Goal: Transaction & Acquisition: Purchase product/service

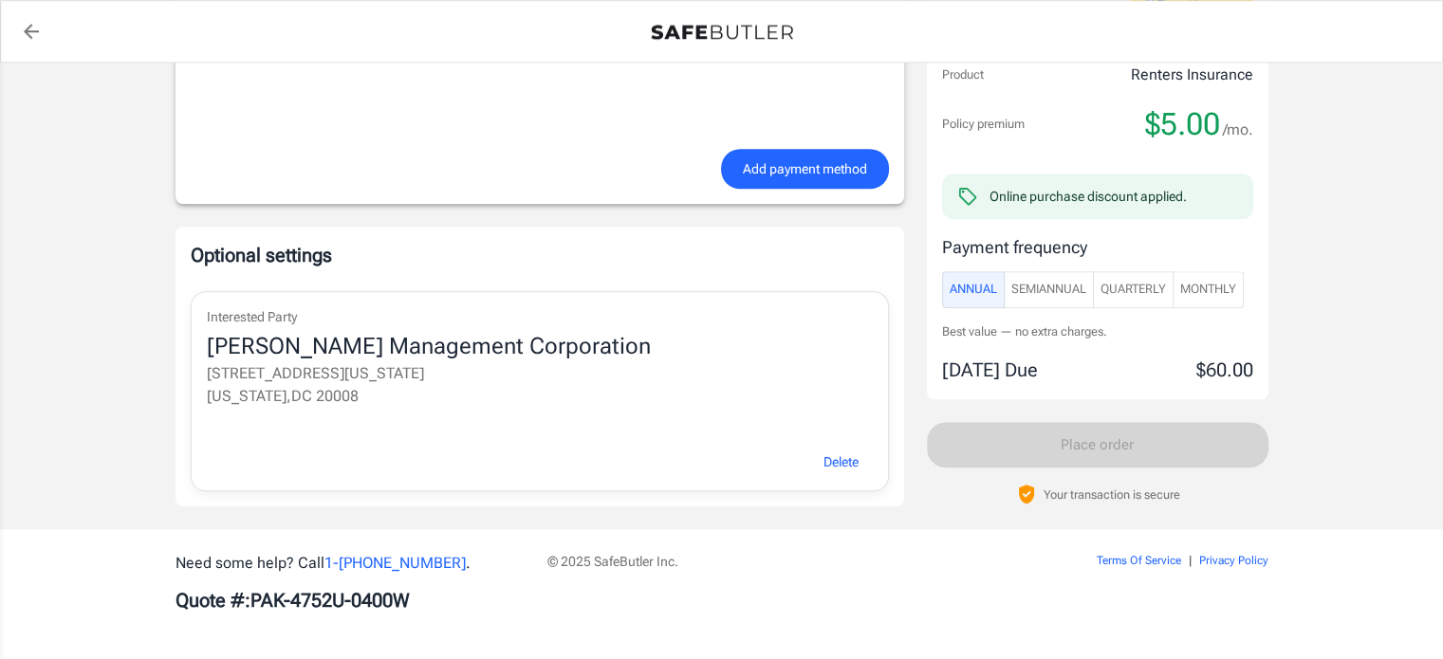
scroll to position [1652, 0]
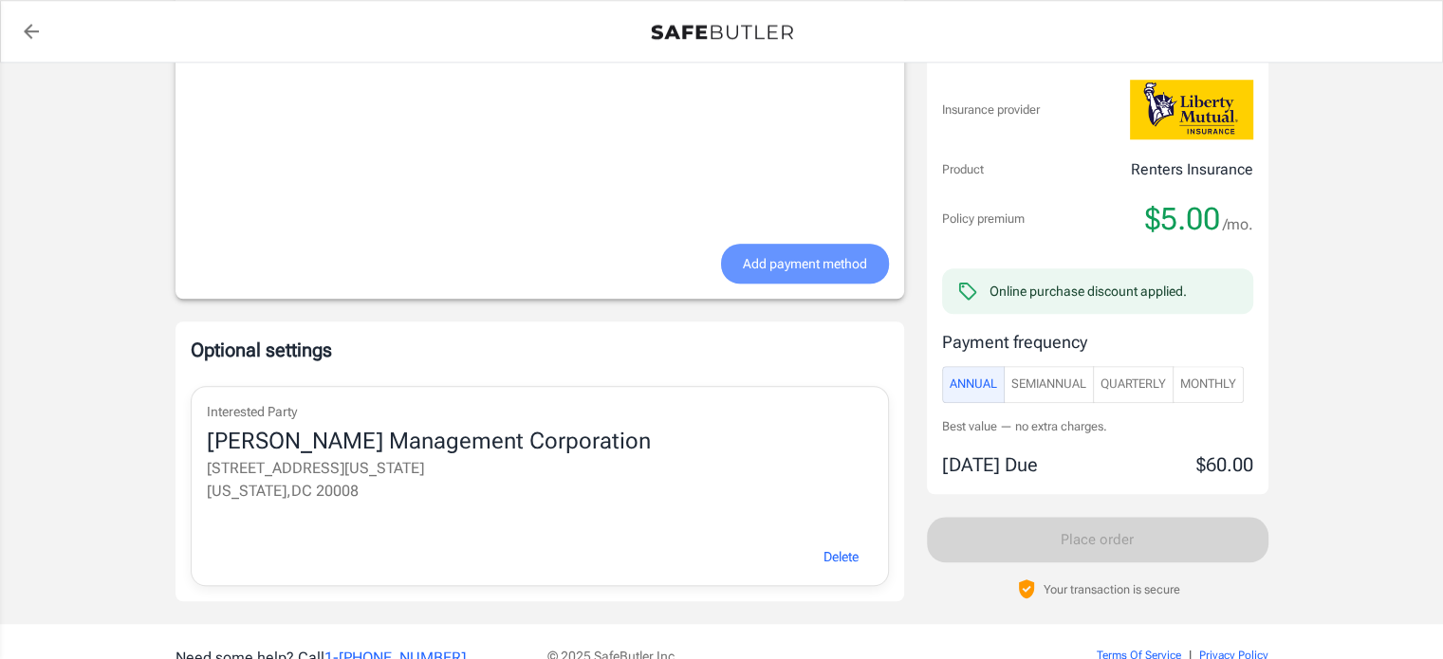
click at [818, 261] on span "Add payment method" at bounding box center [805, 264] width 124 height 24
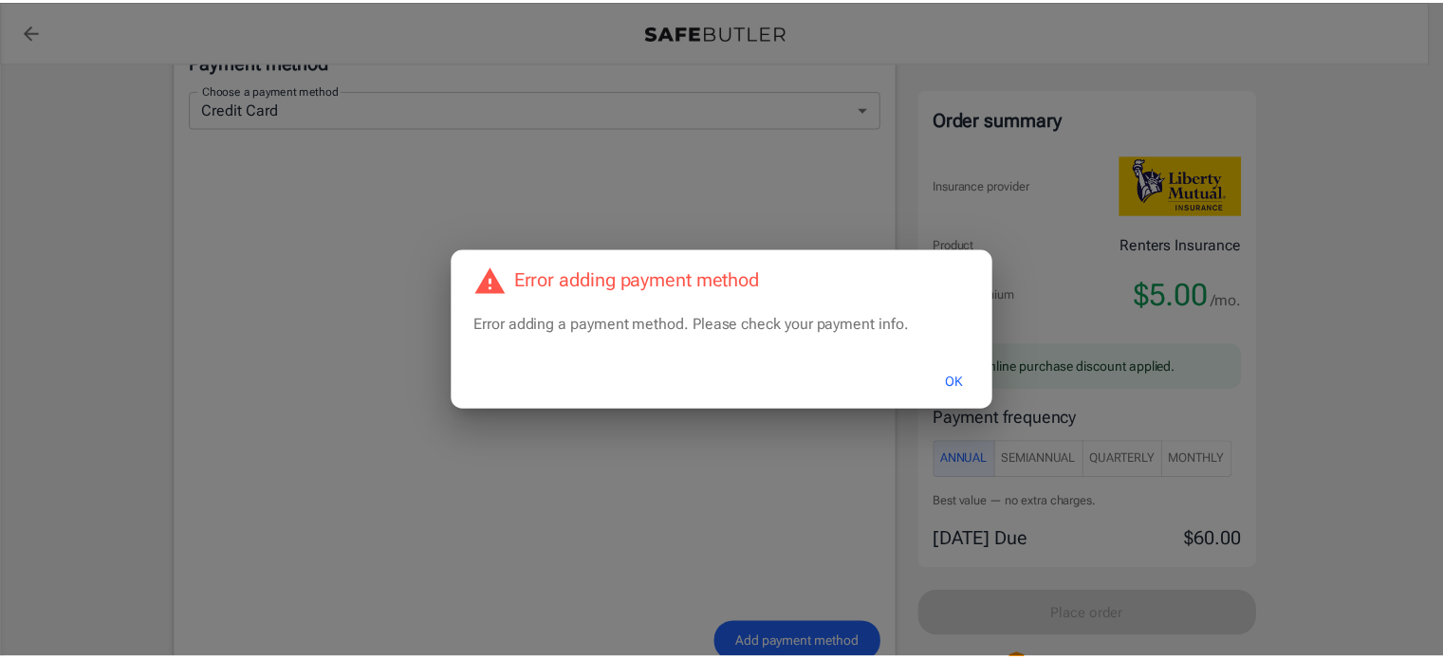
scroll to position [1157, 0]
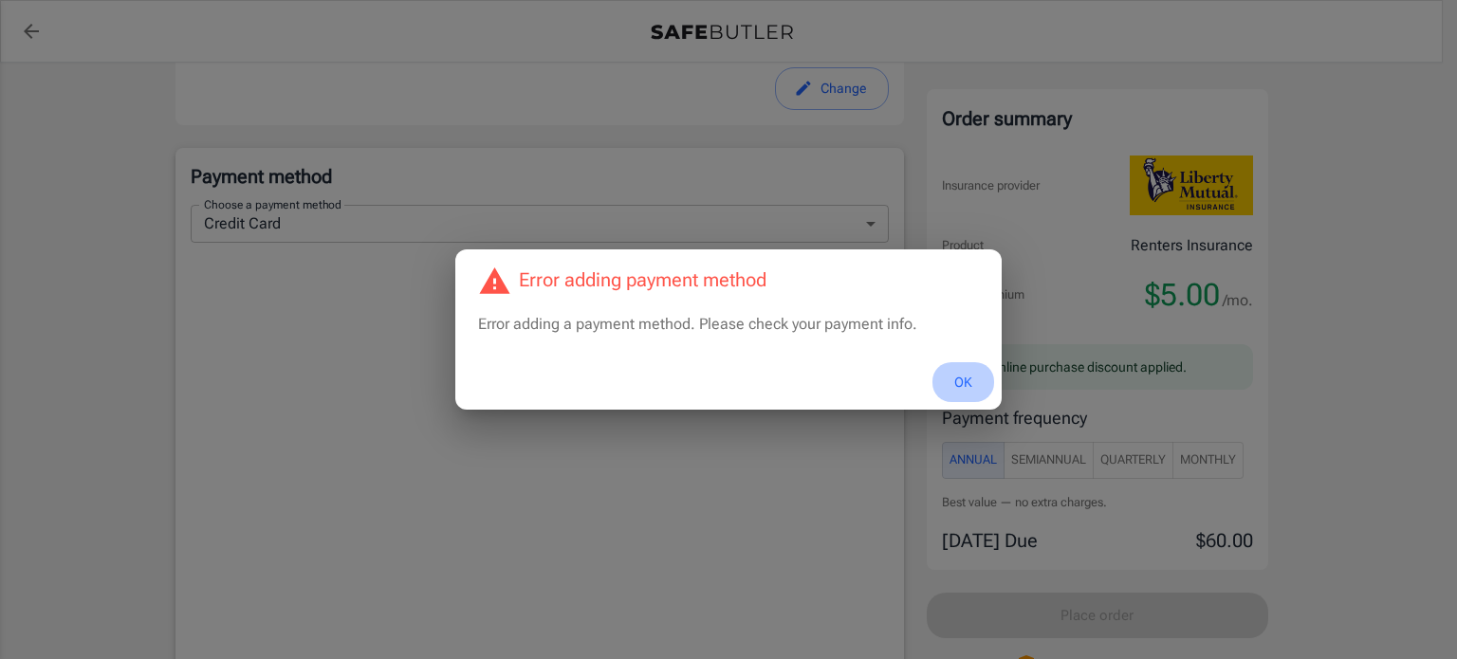
click at [966, 378] on button "OK" at bounding box center [964, 382] width 62 height 41
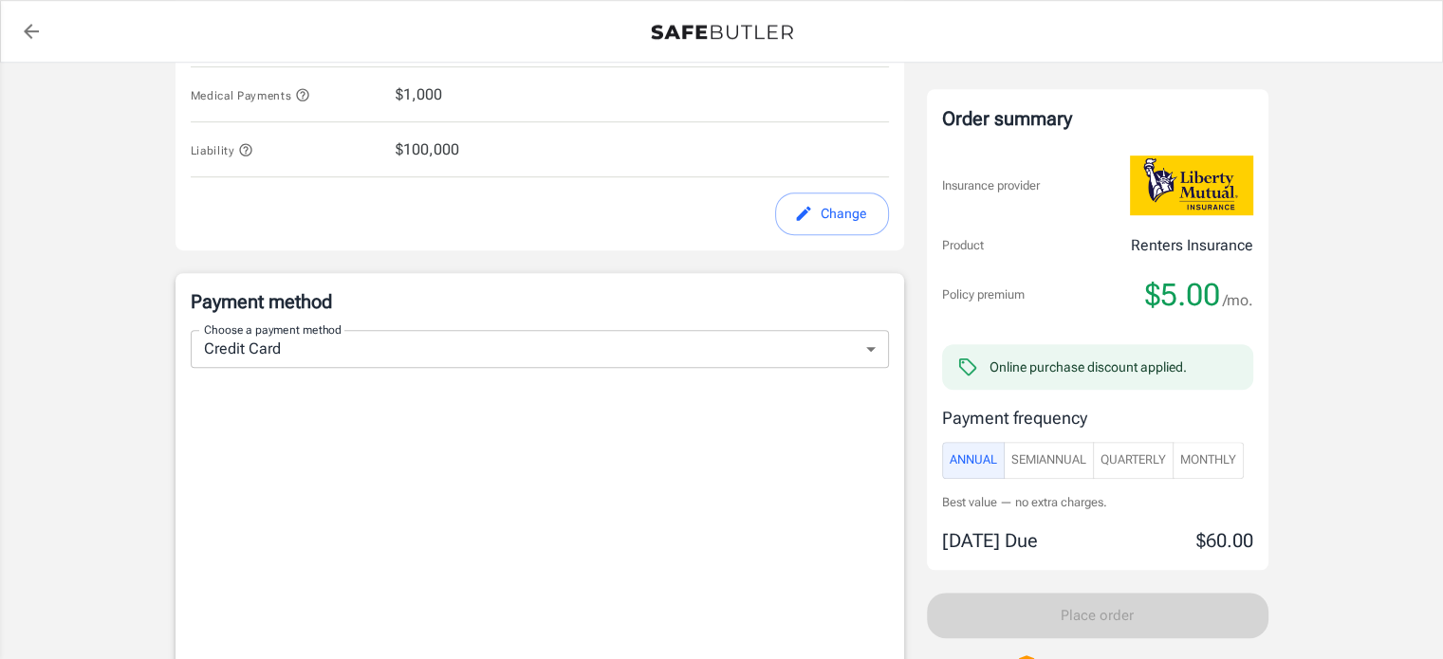
scroll to position [1044, 0]
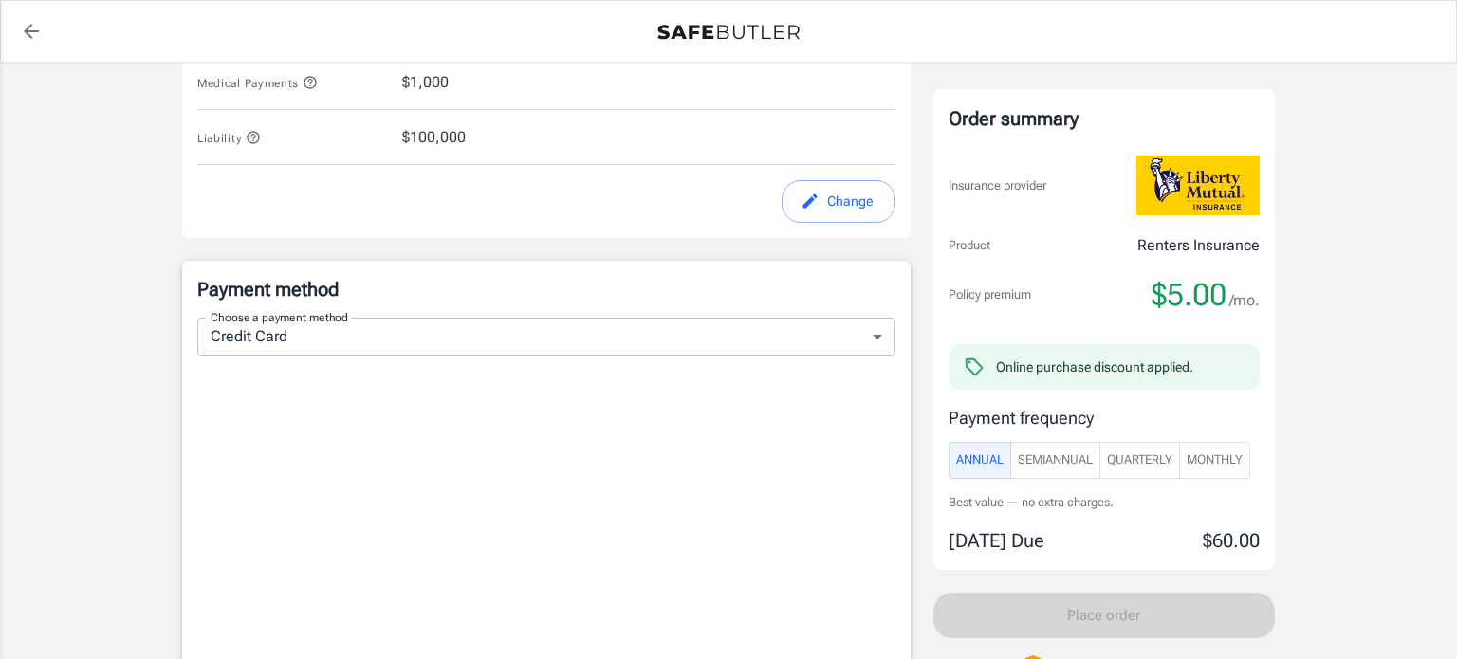
click at [302, 335] on body "Policy premium $ 5.00 /mo Liberty Mutual Renters Insurance 2100 CONNECTICUT AVE…" at bounding box center [728, 160] width 1457 height 2409
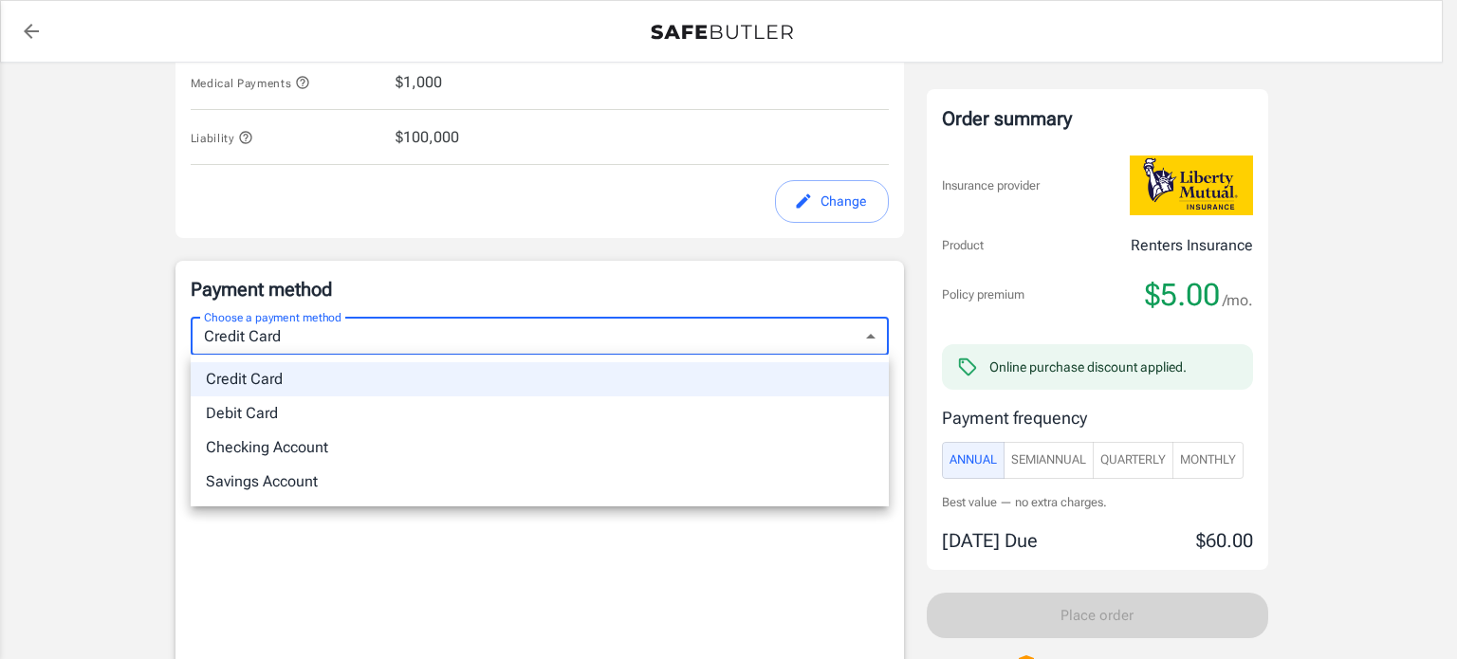
click at [310, 348] on div at bounding box center [728, 329] width 1457 height 659
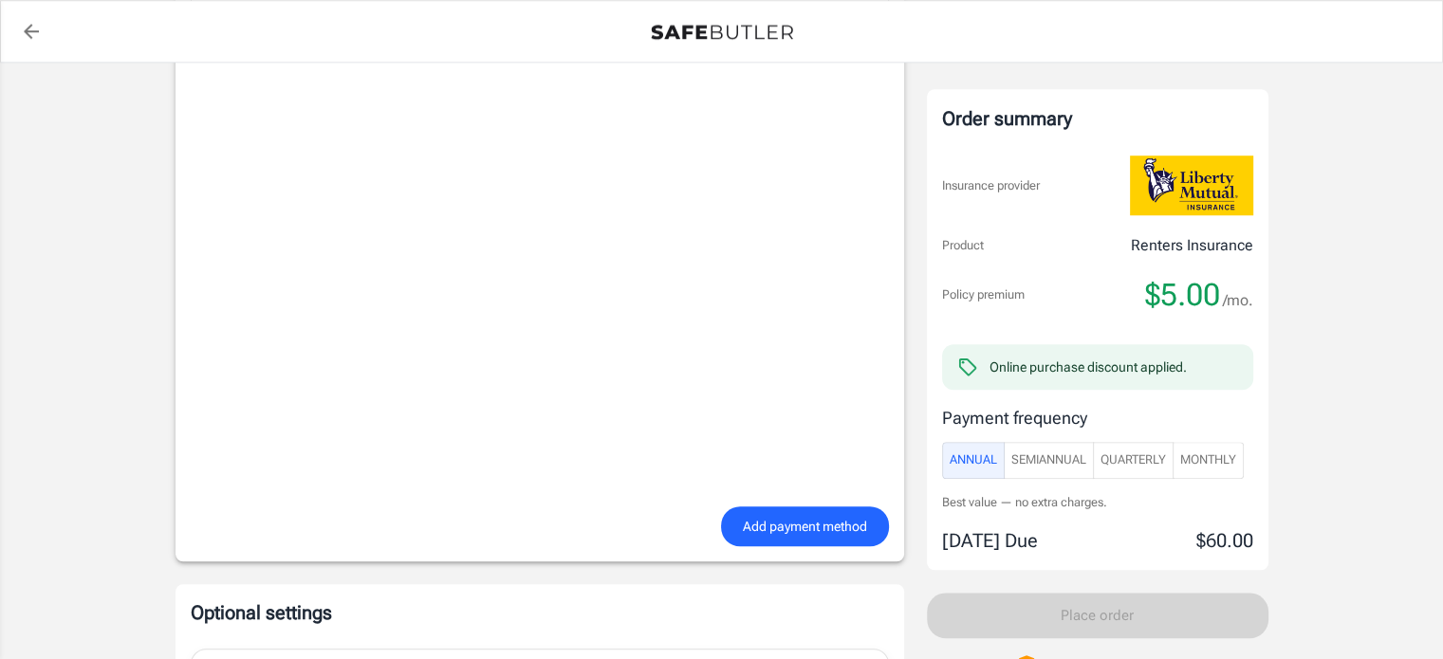
scroll to position [1423, 0]
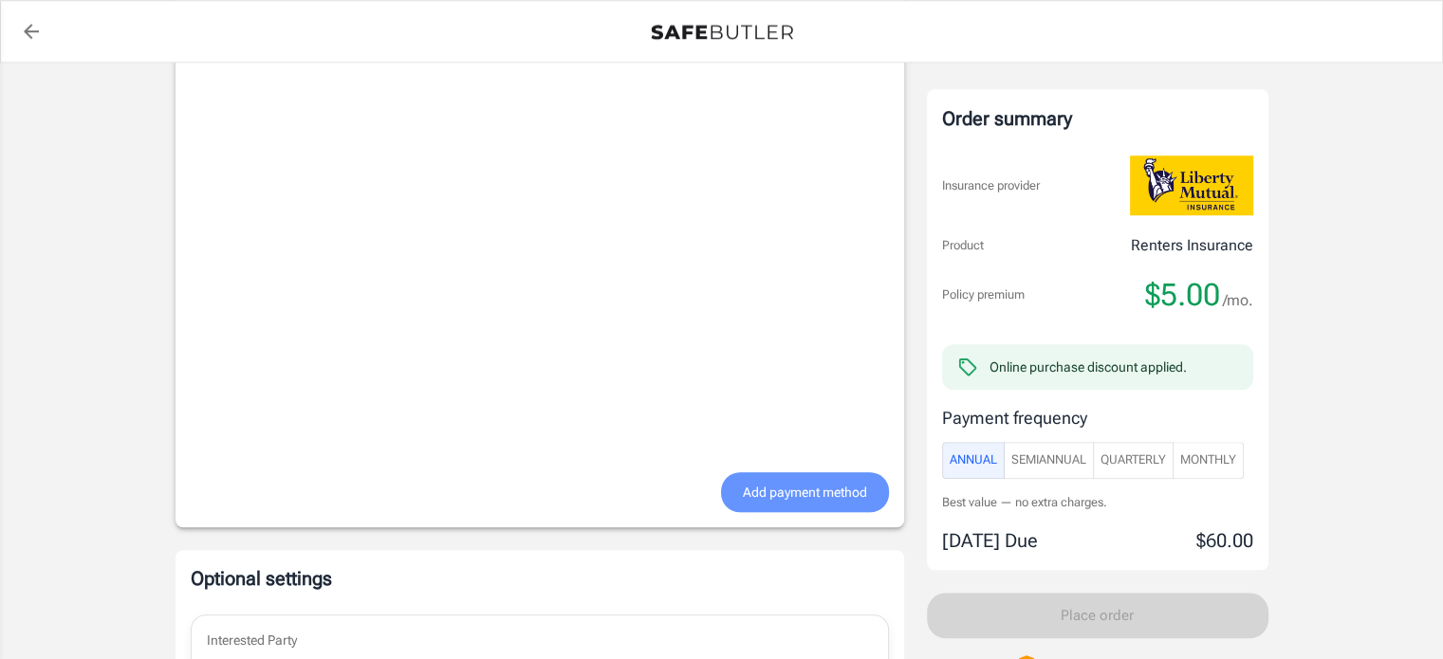
click at [769, 492] on span "Add payment method" at bounding box center [805, 493] width 124 height 24
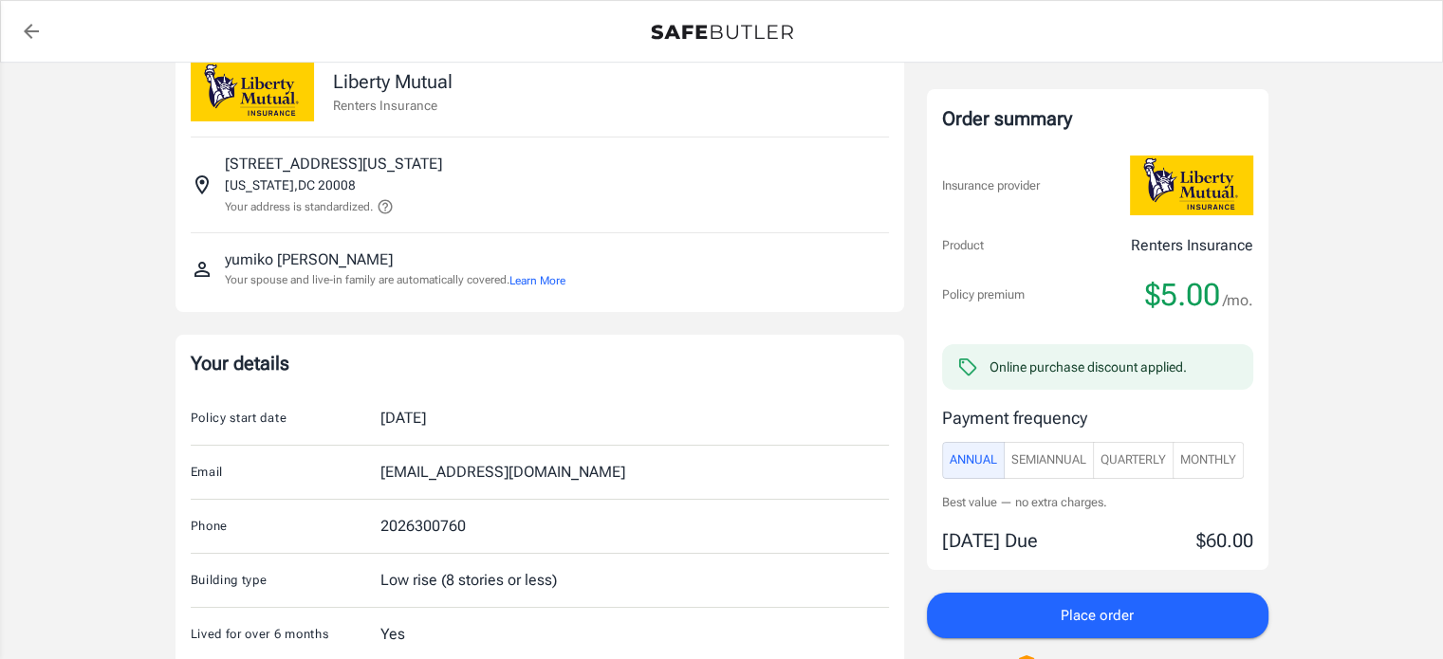
scroll to position [0, 0]
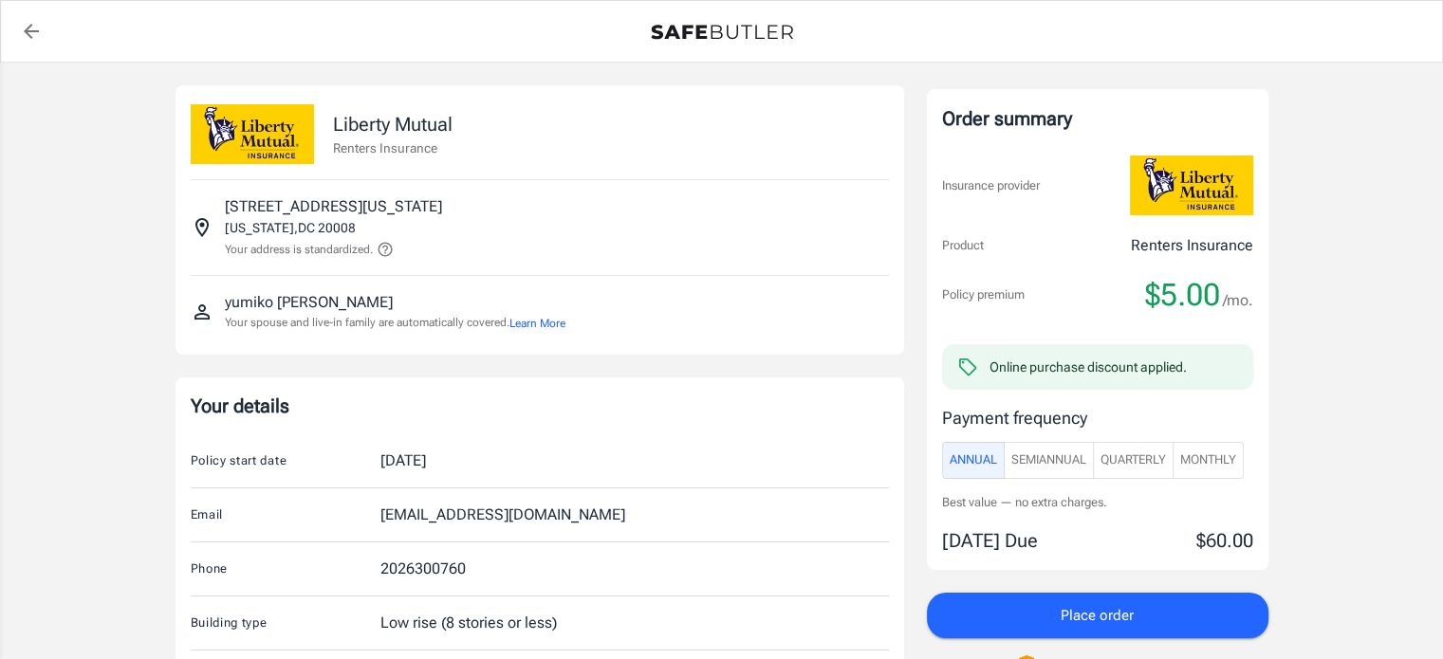
click at [406, 202] on p "2100 CONNECTICUT AVE NW" at bounding box center [333, 206] width 217 height 23
click at [386, 241] on icon at bounding box center [385, 249] width 17 height 17
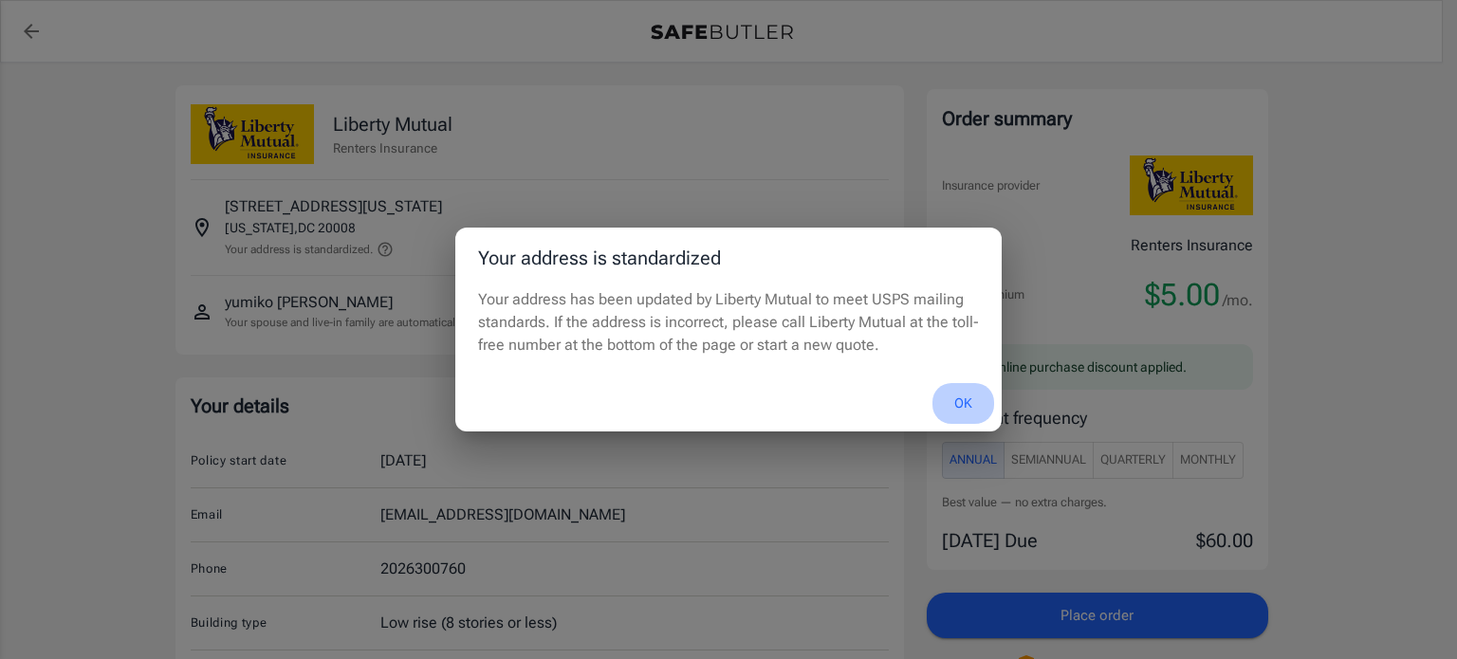
click at [969, 401] on button "OK" at bounding box center [964, 403] width 62 height 41
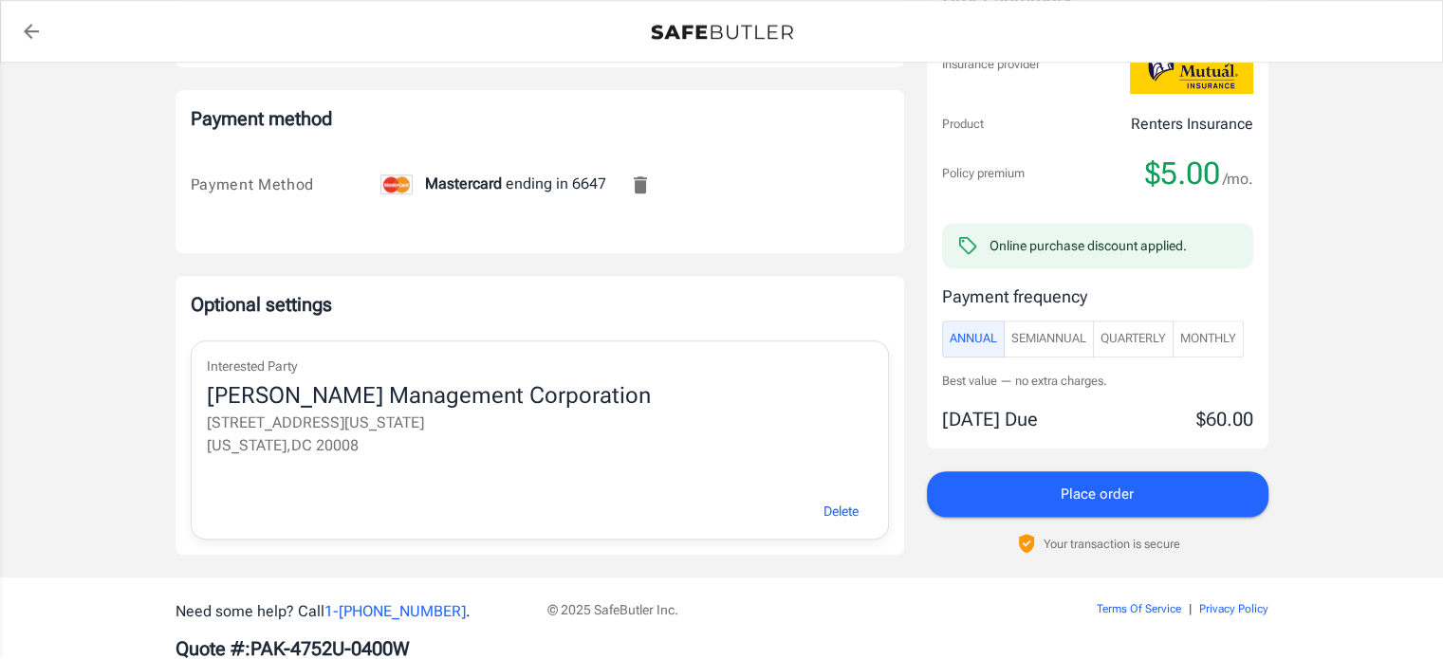
scroll to position [1169, 0]
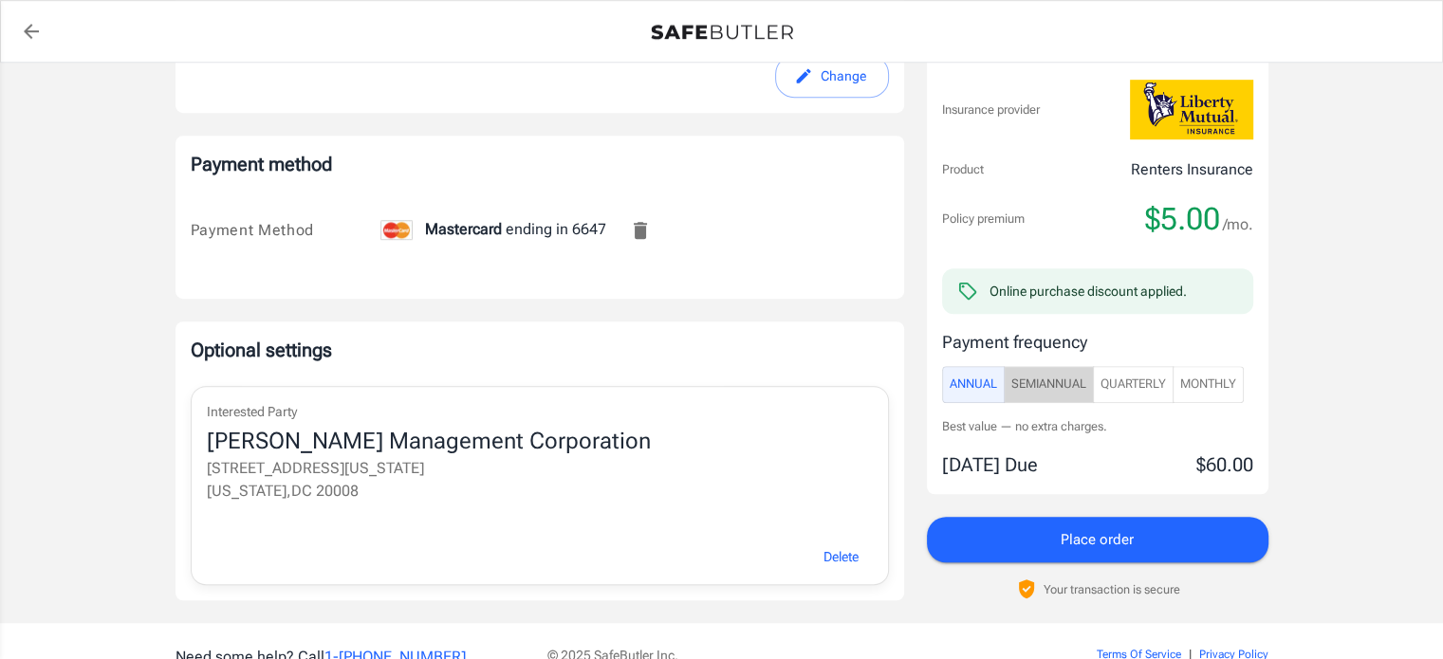
click at [1035, 377] on span "SemiAnnual" at bounding box center [1048, 384] width 75 height 22
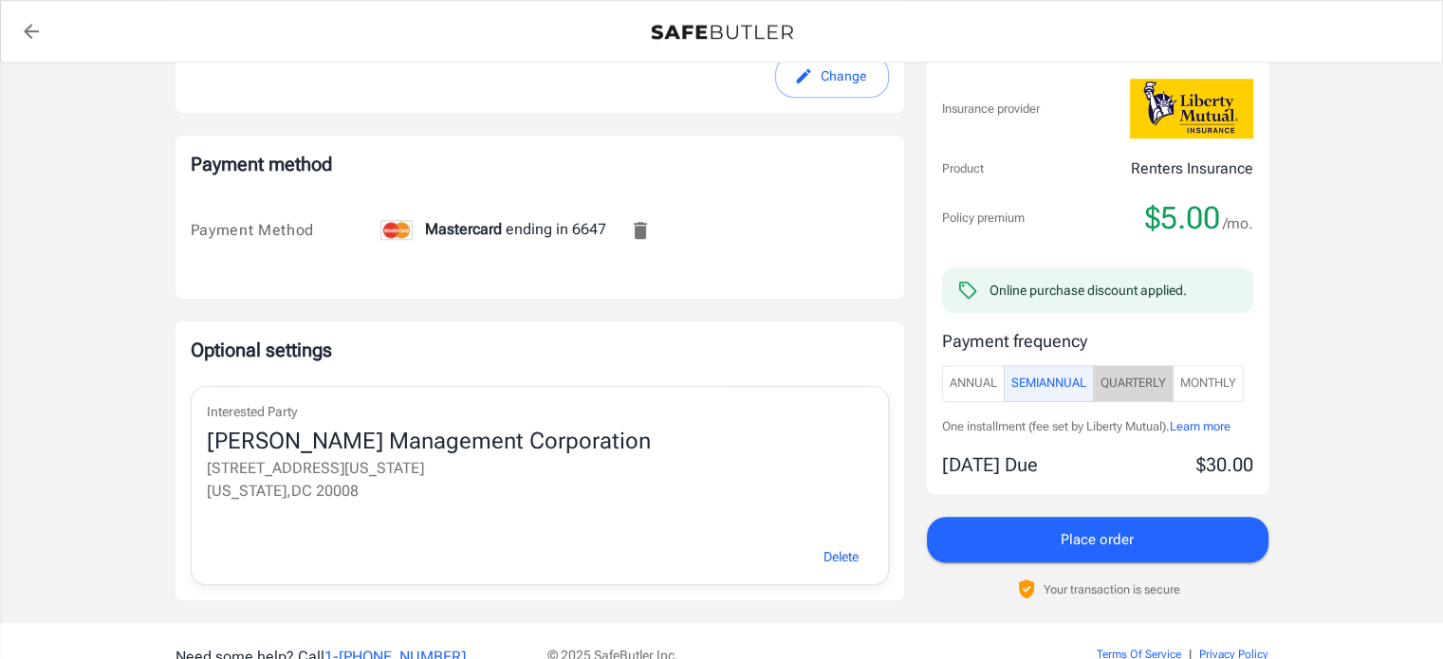
click at [1131, 373] on span "Quarterly" at bounding box center [1133, 384] width 65 height 22
click at [1212, 380] on span "Monthly" at bounding box center [1208, 384] width 56 height 22
click at [1055, 375] on span "SemiAnnual" at bounding box center [1048, 384] width 75 height 22
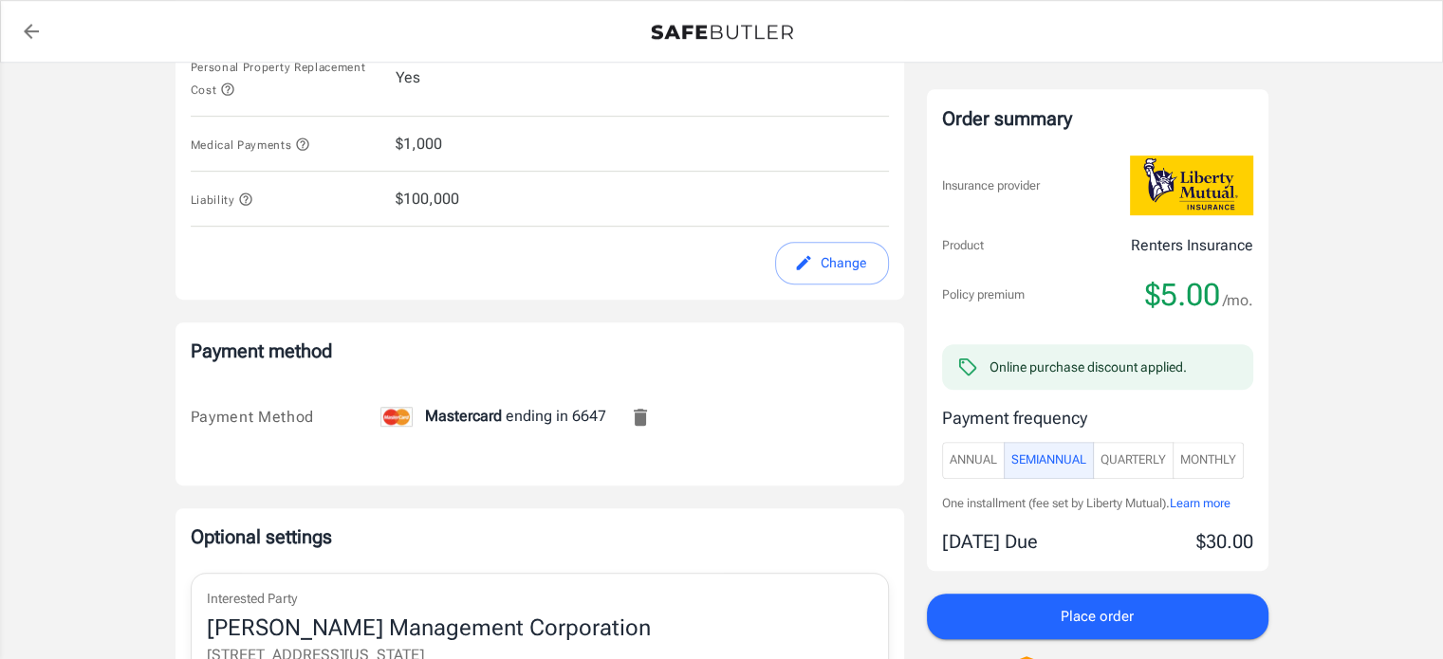
scroll to position [1074, 0]
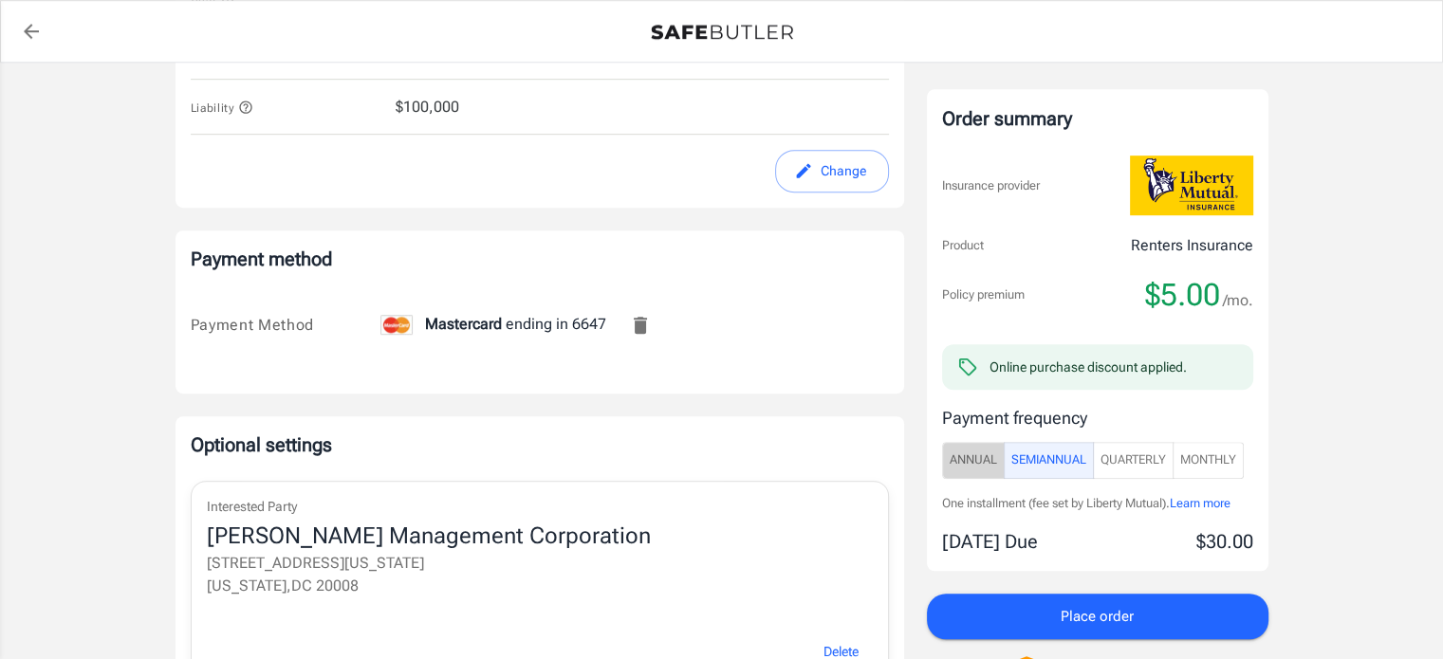
click at [979, 454] on span "Annual" at bounding box center [973, 461] width 47 height 22
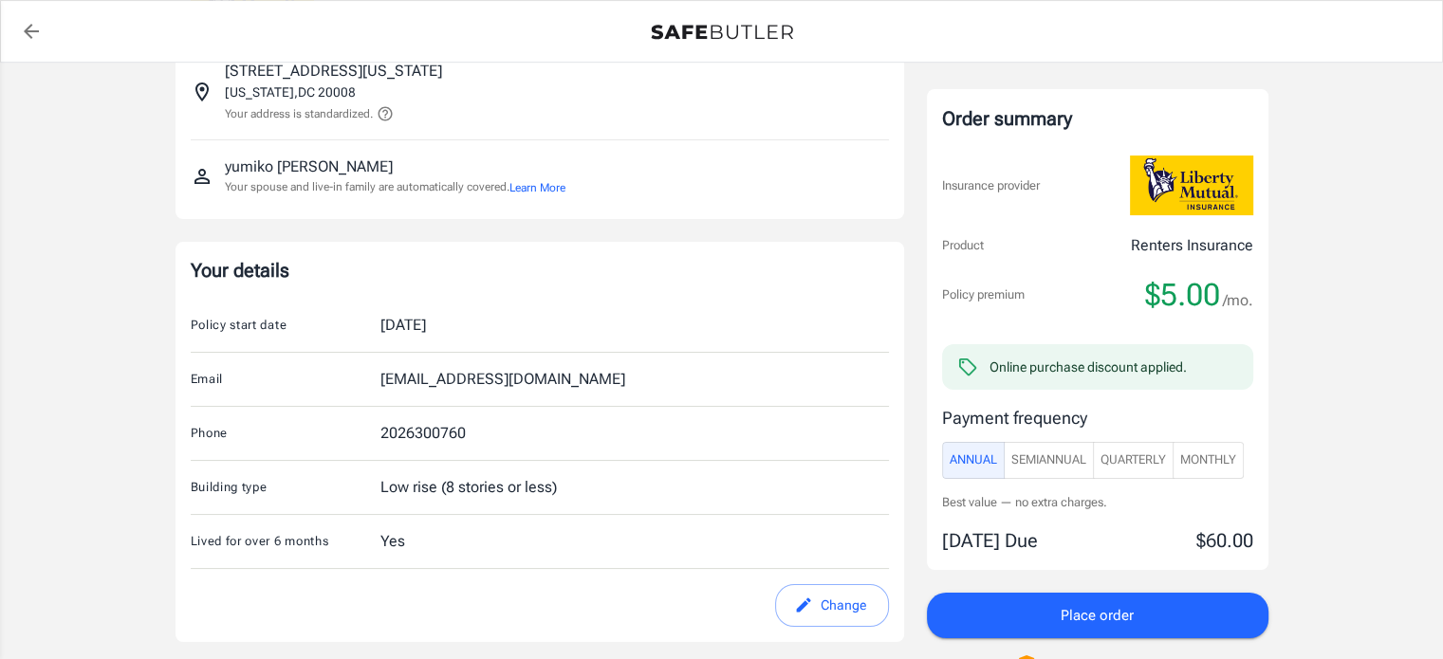
scroll to position [125, 0]
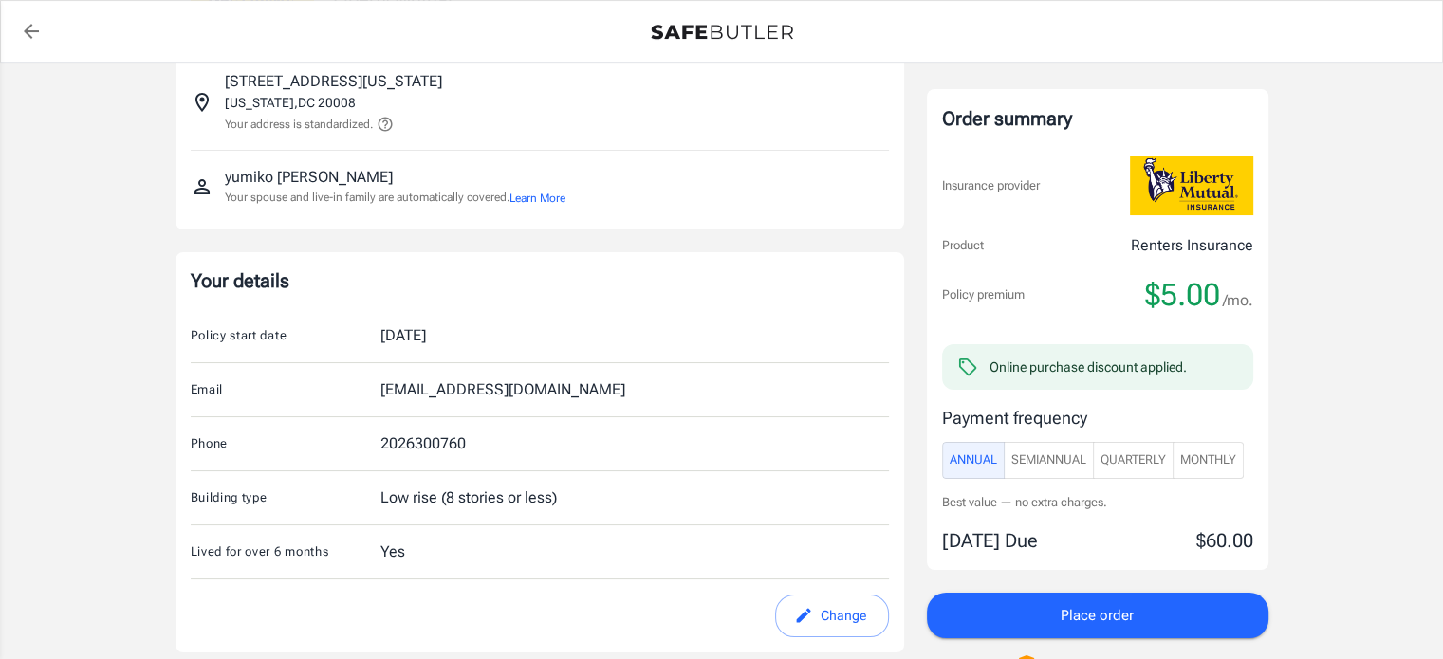
click at [697, 372] on div "Email yuyaogawa@gmail.com" at bounding box center [540, 390] width 698 height 54
click at [605, 385] on div "Email yuyaogawa@gmail.com" at bounding box center [540, 390] width 698 height 54
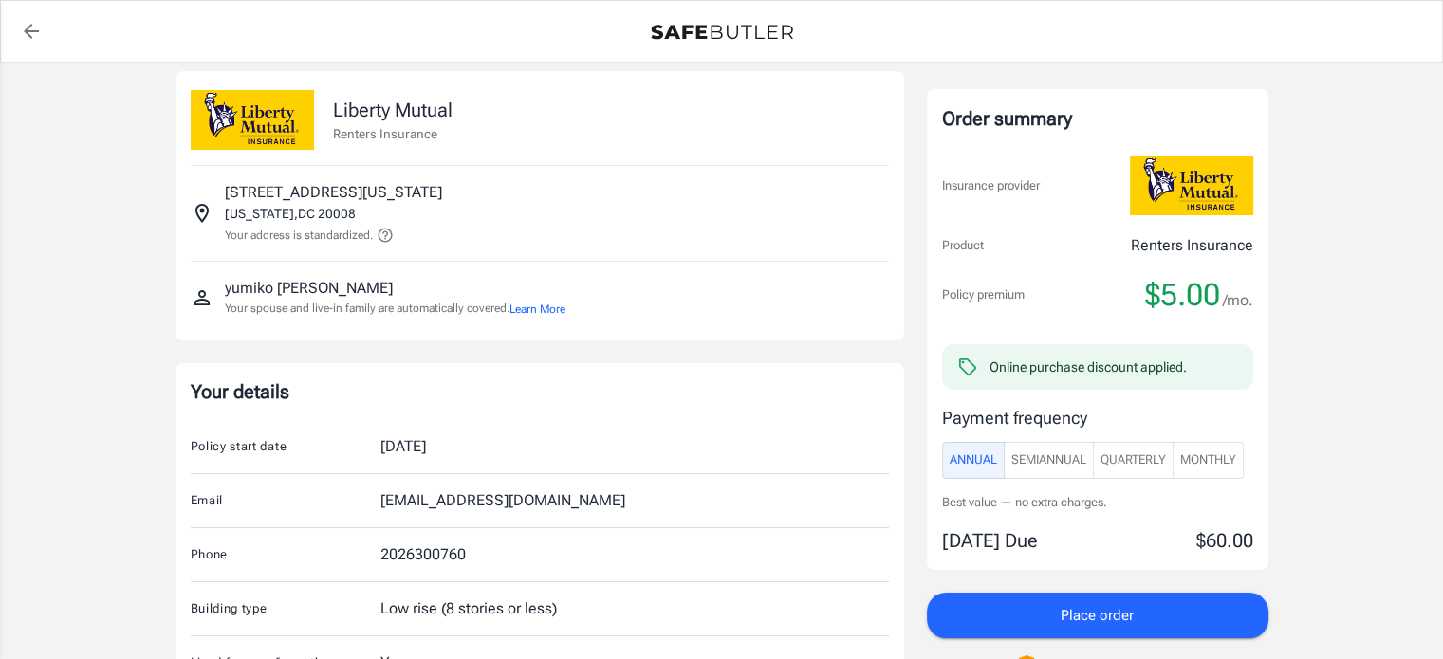
scroll to position [0, 0]
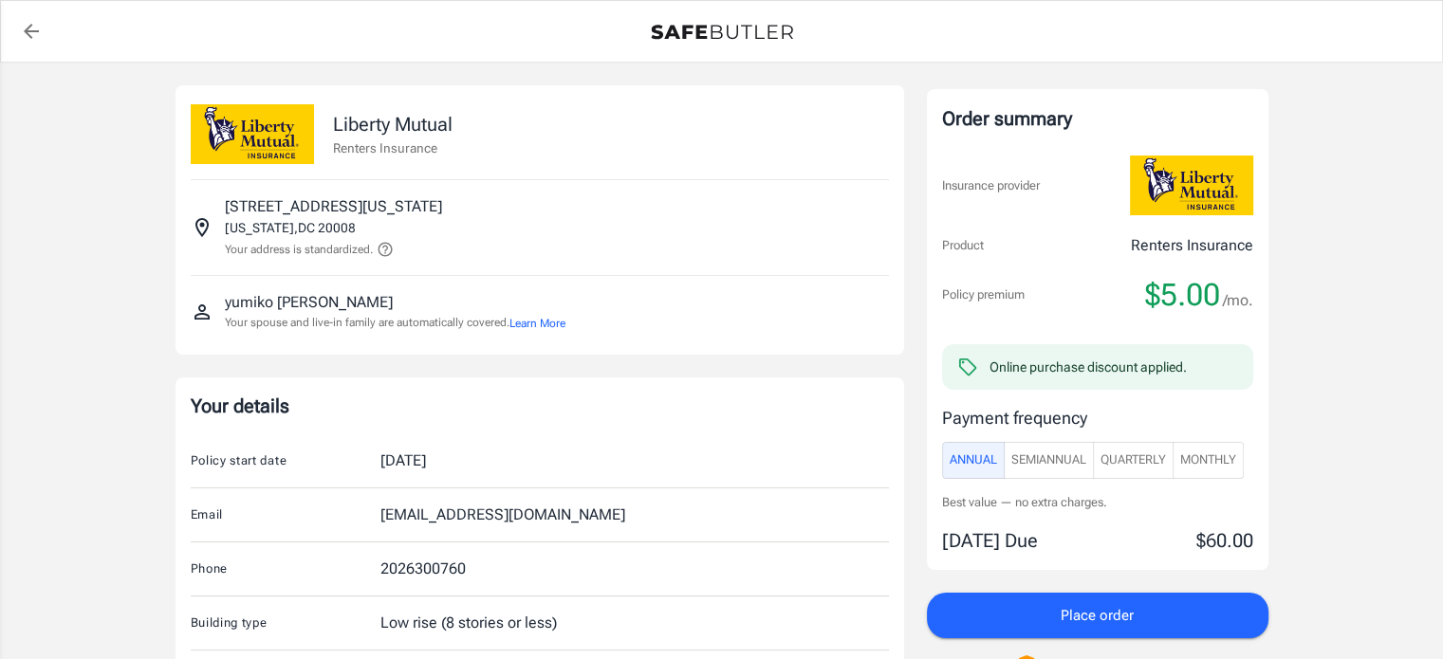
click at [403, 128] on p "Liberty Mutual" at bounding box center [393, 124] width 120 height 28
click at [402, 128] on p "Liberty Mutual" at bounding box center [393, 124] width 120 height 28
click at [229, 142] on img at bounding box center [252, 134] width 123 height 60
click at [993, 177] on p "Insurance provider" at bounding box center [991, 185] width 98 height 19
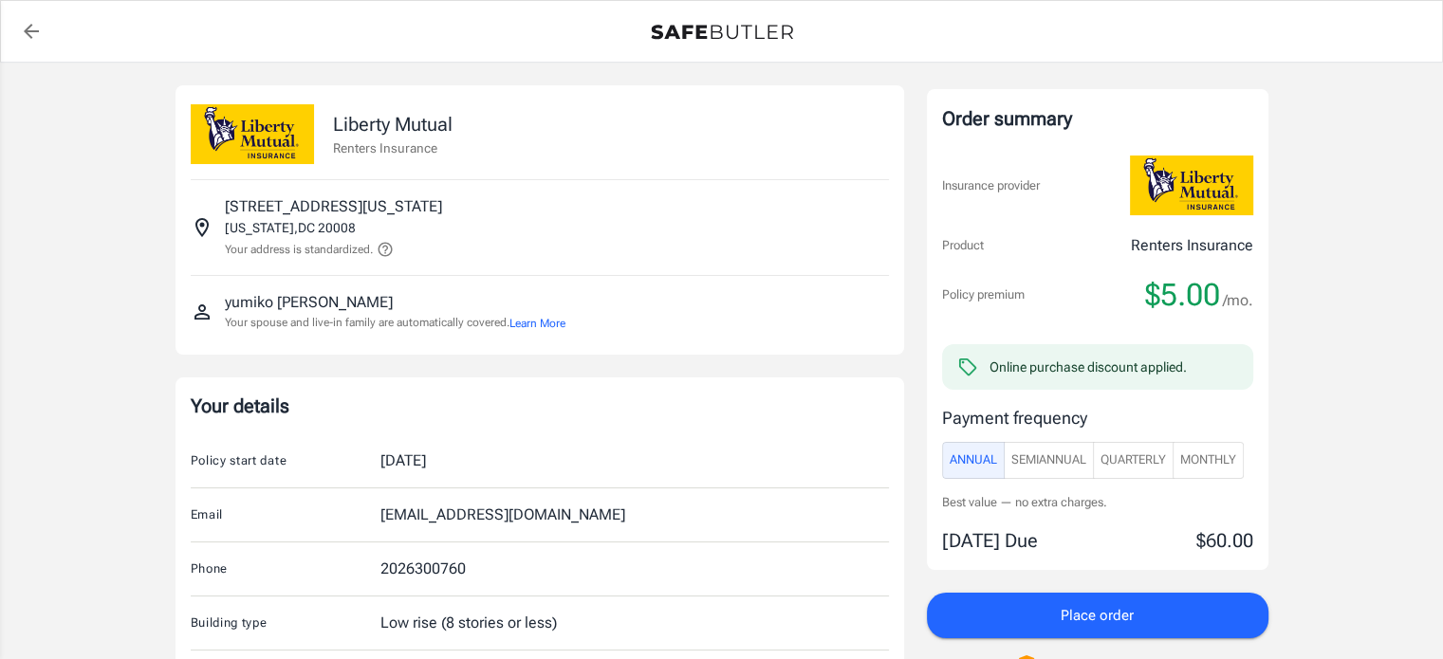
click at [322, 304] on p "yumiko stegner" at bounding box center [309, 302] width 168 height 23
click at [545, 319] on p "Your spouse and live-in family are automatically covered. Learn More" at bounding box center [395, 323] width 341 height 18
click at [547, 324] on button "Learn More" at bounding box center [538, 323] width 56 height 17
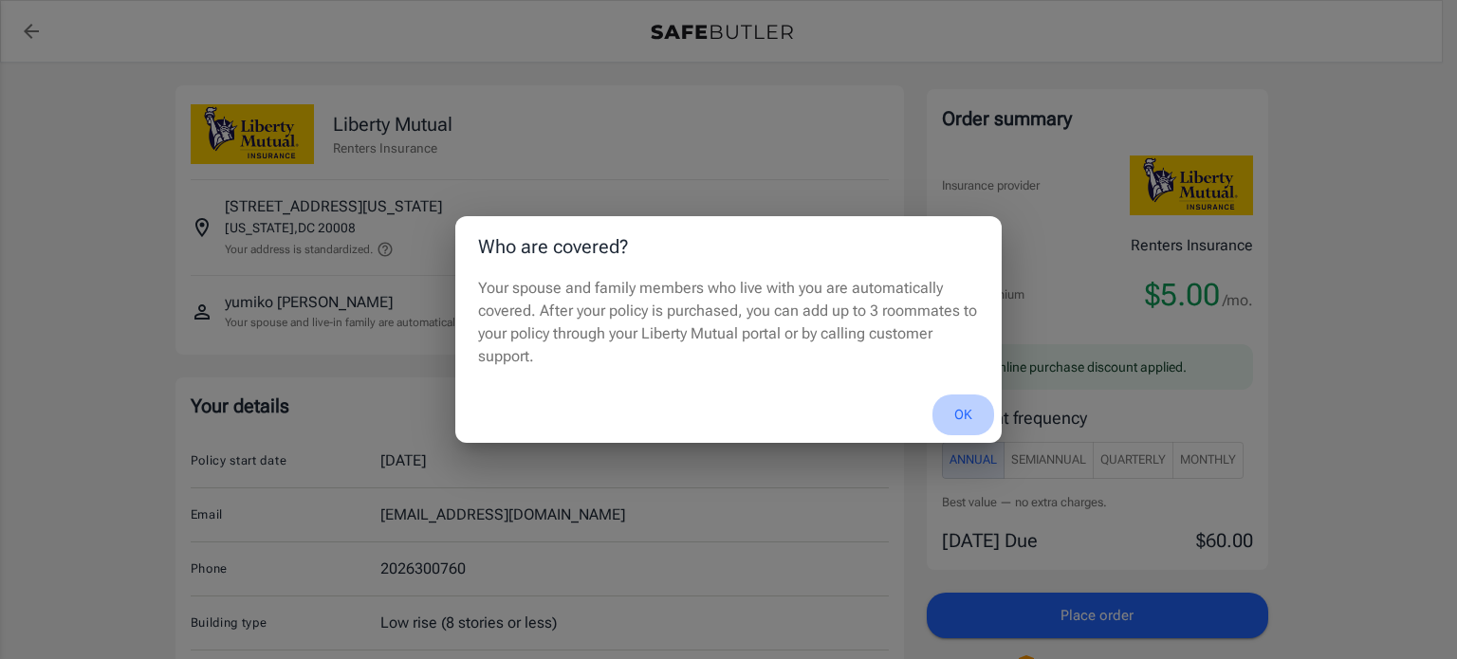
click at [956, 409] on button "OK" at bounding box center [964, 415] width 62 height 41
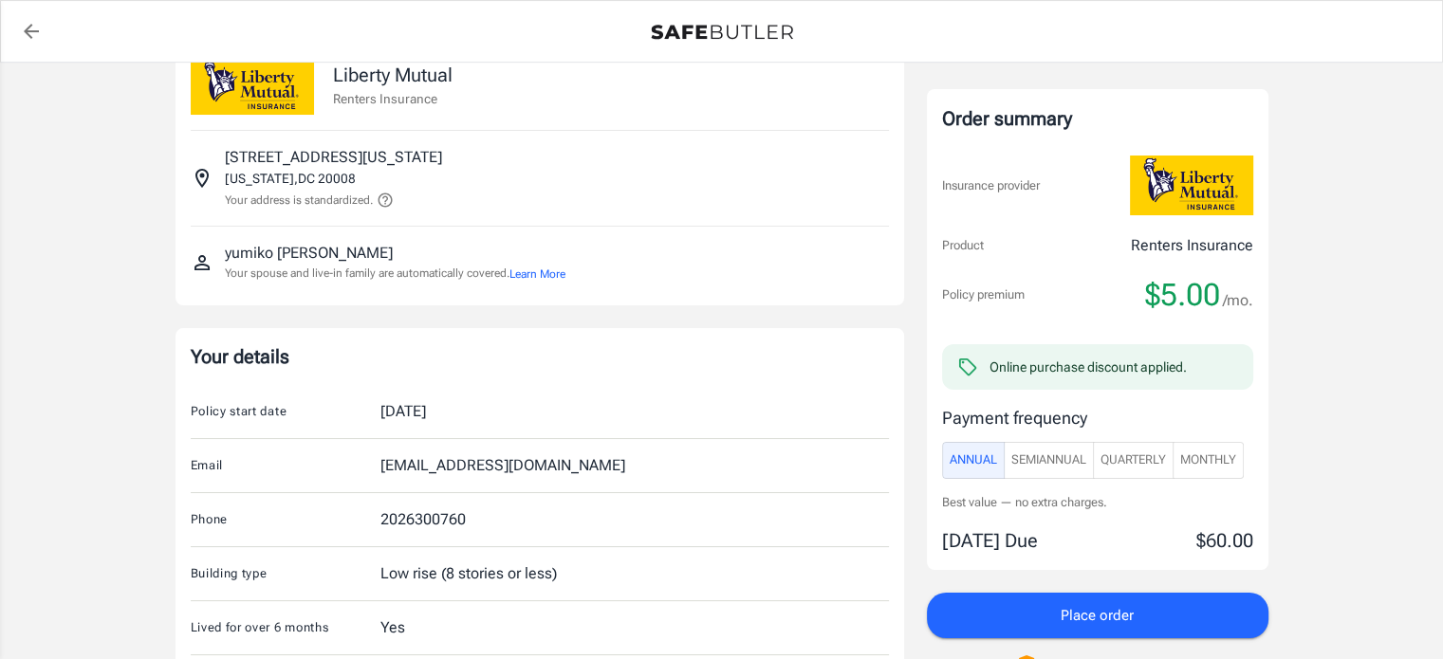
scroll to position [95, 0]
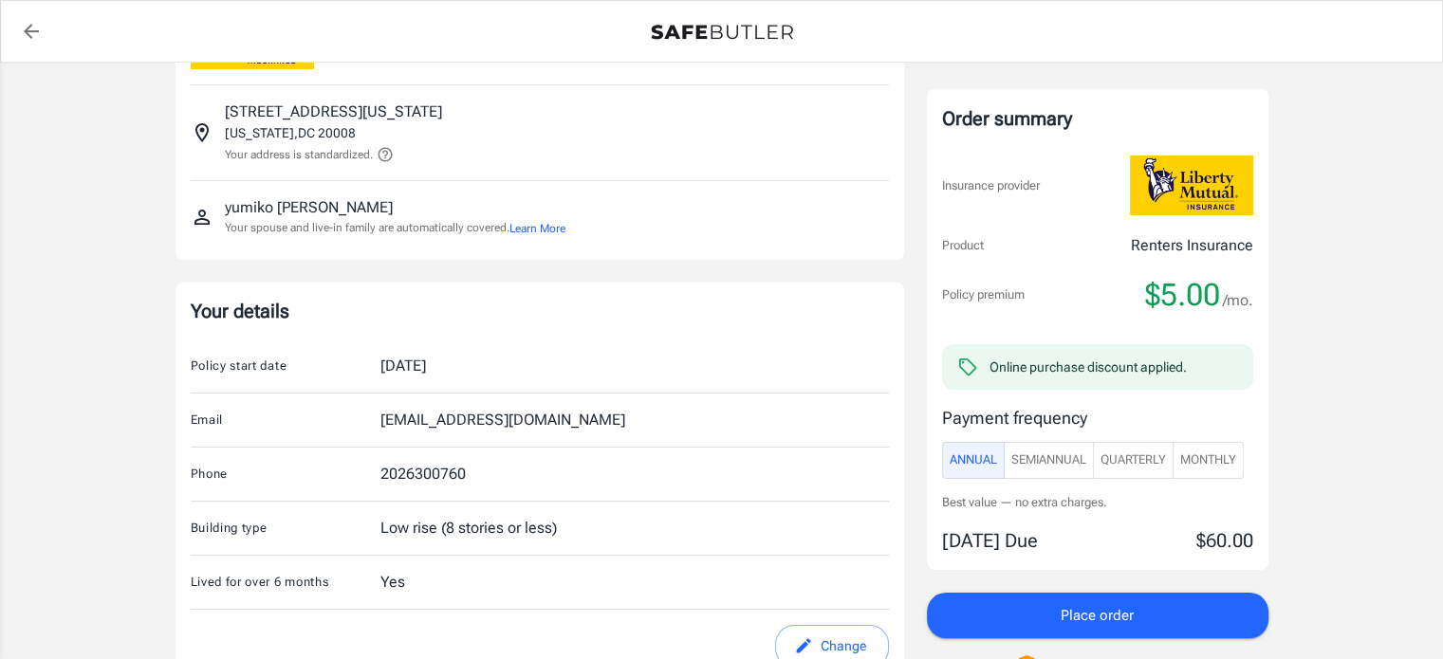
click at [477, 361] on div "Policy start date Aug 20, 2025" at bounding box center [540, 367] width 698 height 54
click at [471, 367] on div "Policy start date Aug 20, 2025" at bounding box center [540, 367] width 698 height 54
click at [426, 362] on div "[DATE]" at bounding box center [403, 366] width 46 height 23
click at [528, 384] on div "Policy start date Aug 20, 2025" at bounding box center [540, 367] width 698 height 54
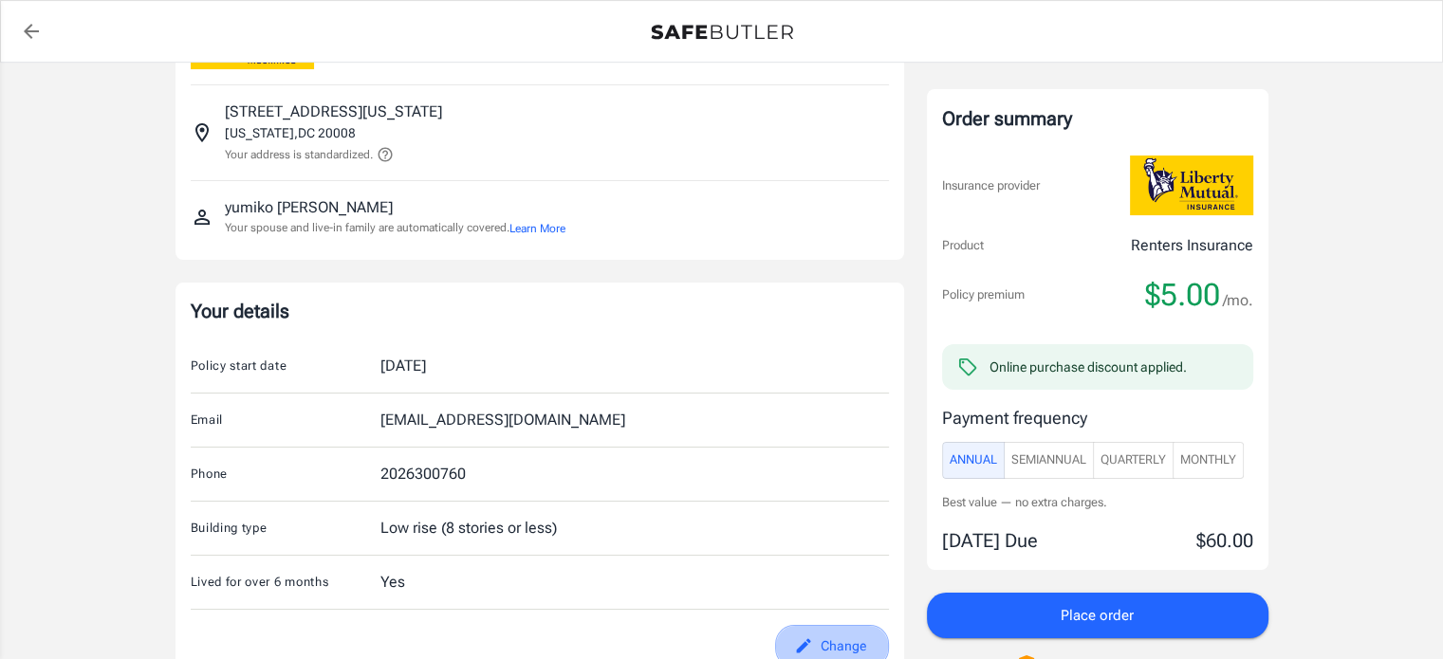
click at [835, 644] on button "Change" at bounding box center [832, 646] width 114 height 43
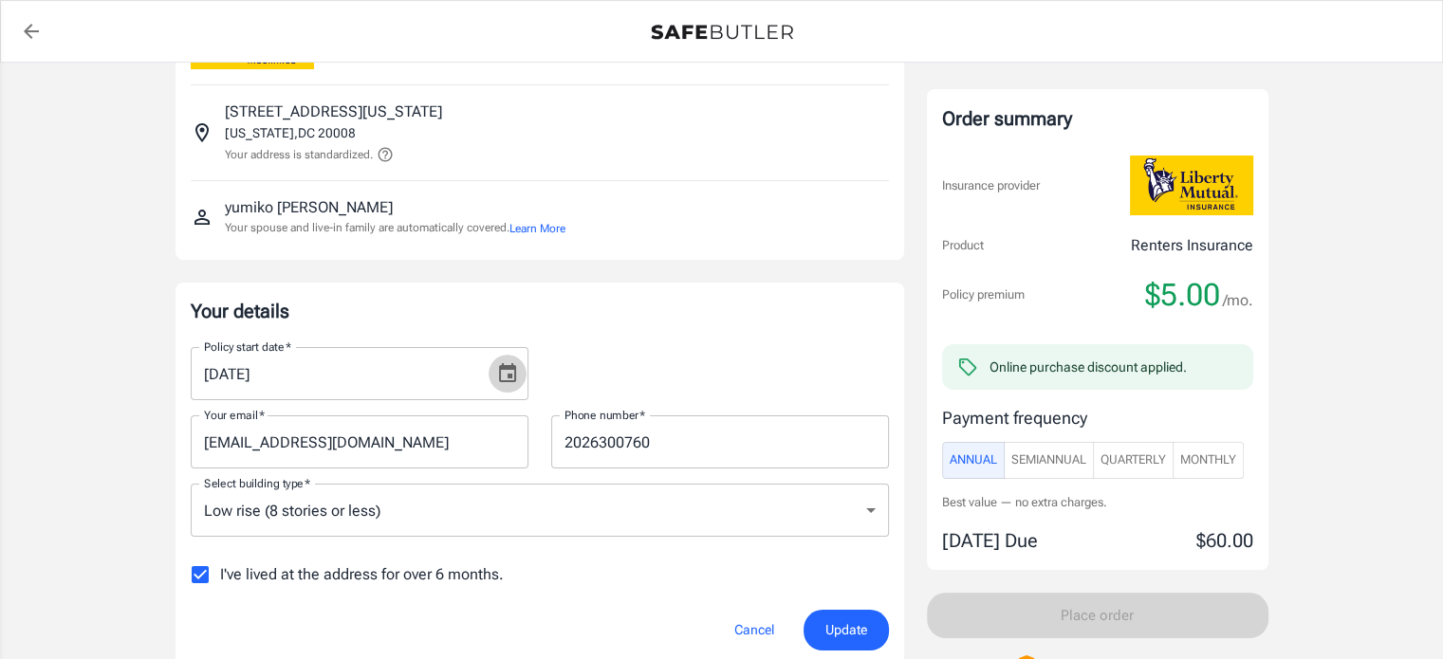
click at [504, 377] on icon "Choose date, selected date is Aug 20, 2025" at bounding box center [507, 373] width 23 height 23
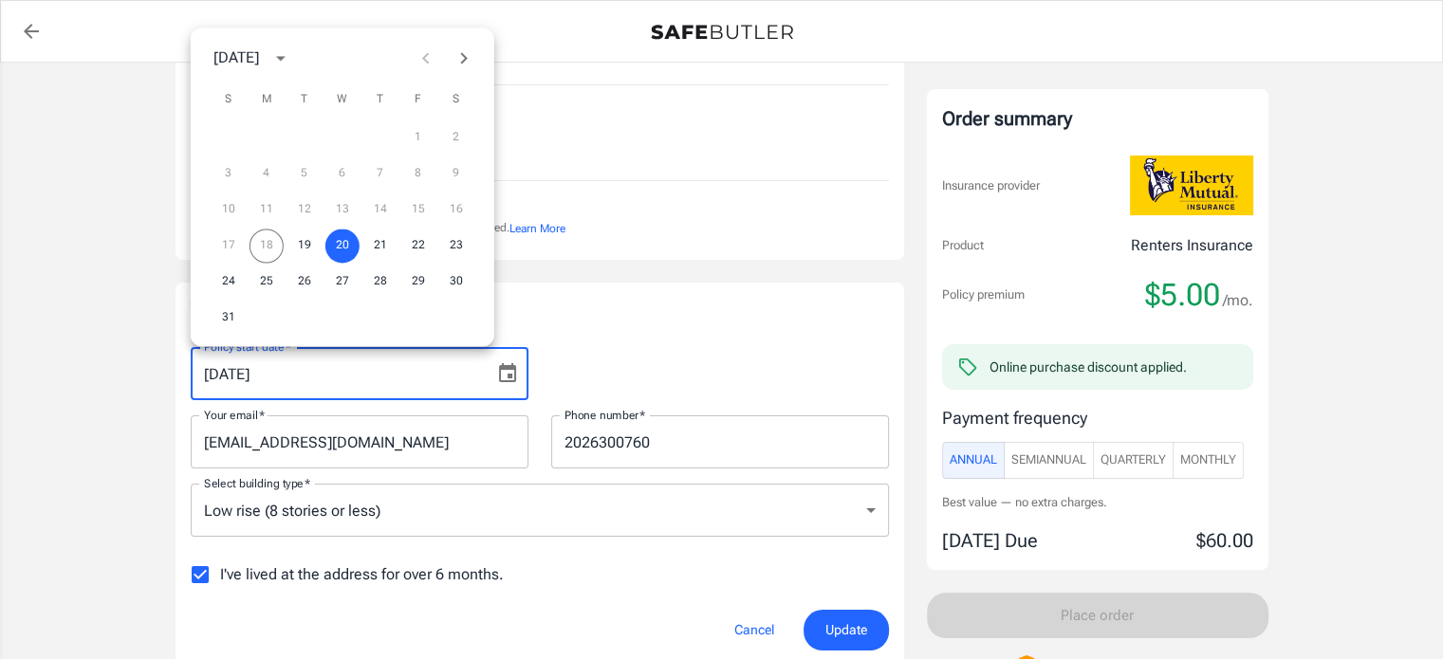
click at [459, 54] on icon "Next month" at bounding box center [464, 57] width 23 height 23
click at [266, 139] on button "1" at bounding box center [267, 138] width 34 height 34
type input "09/01/2025"
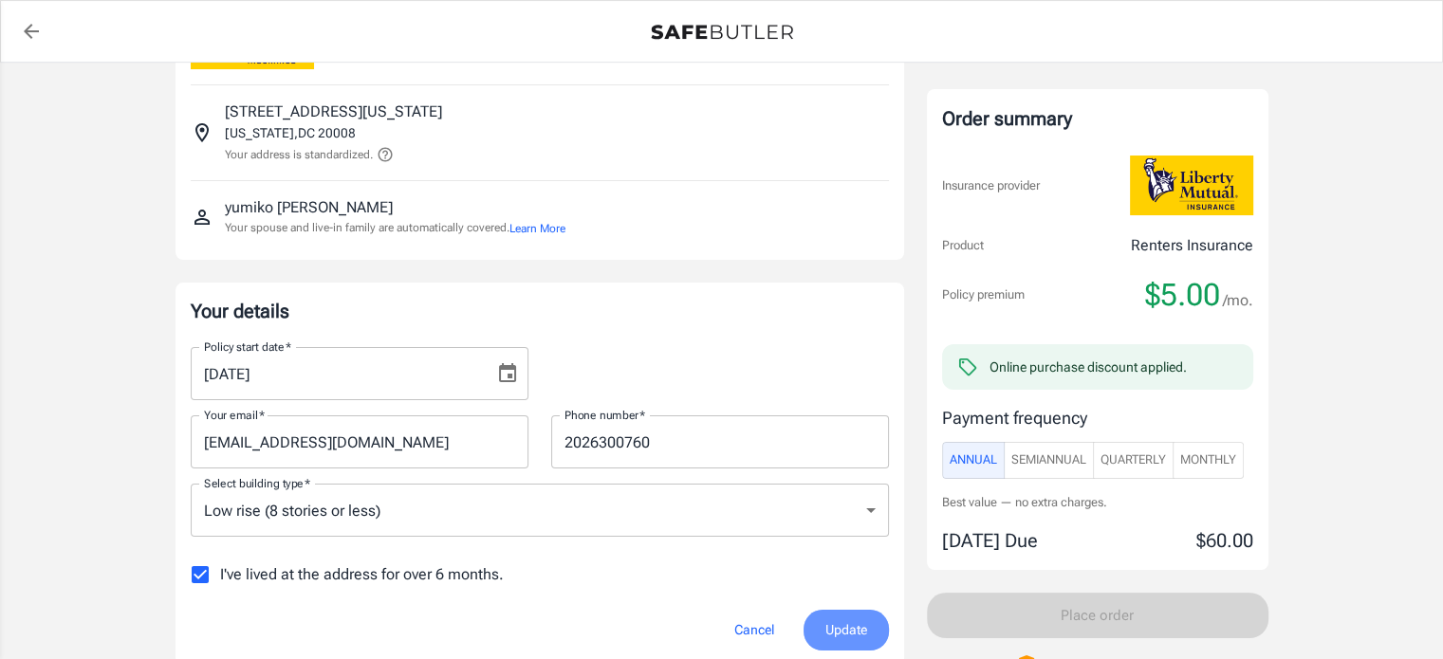
click at [847, 622] on span "Update" at bounding box center [846, 631] width 42 height 24
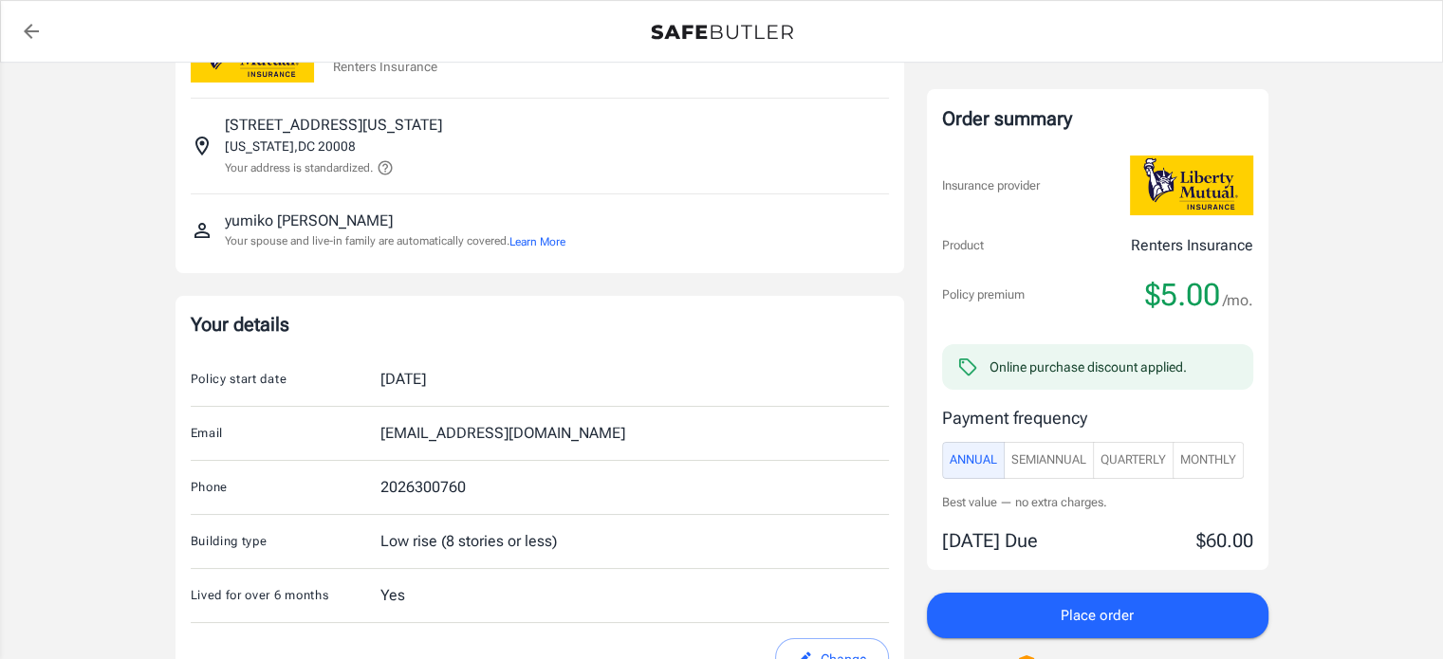
scroll to position [0, 0]
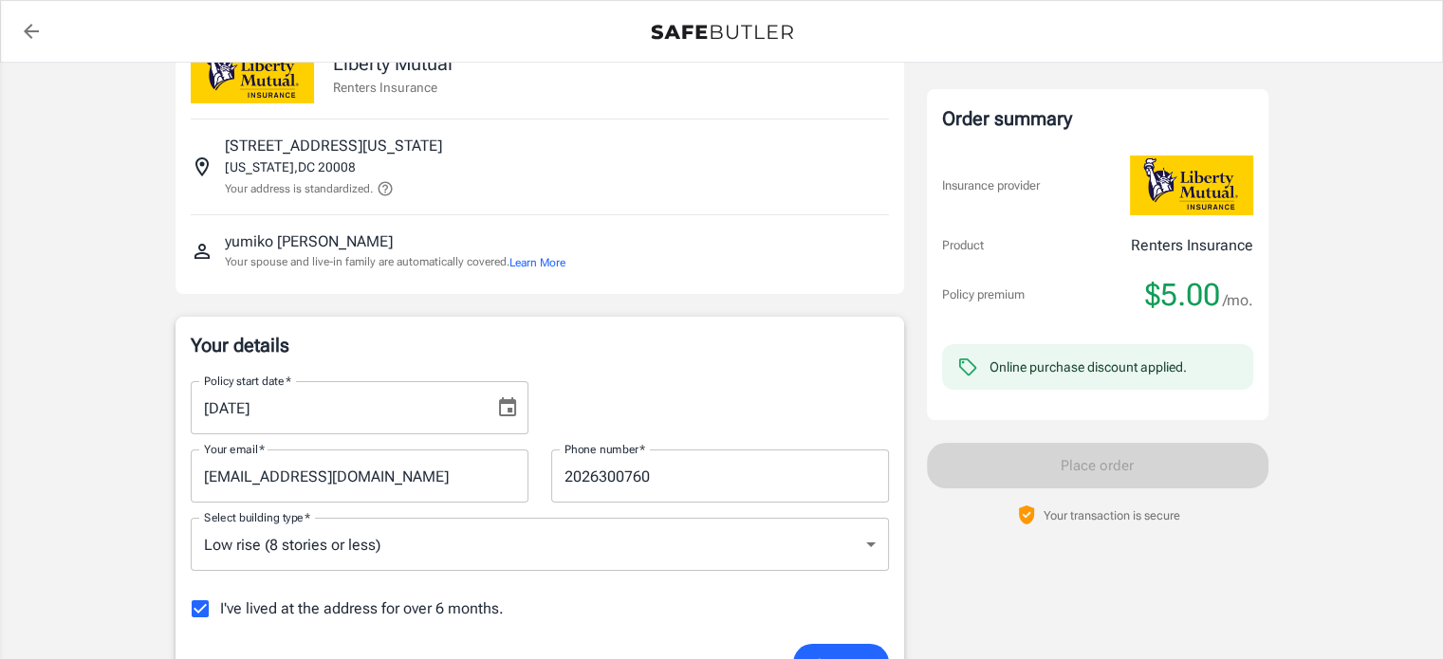
scroll to position [95, 0]
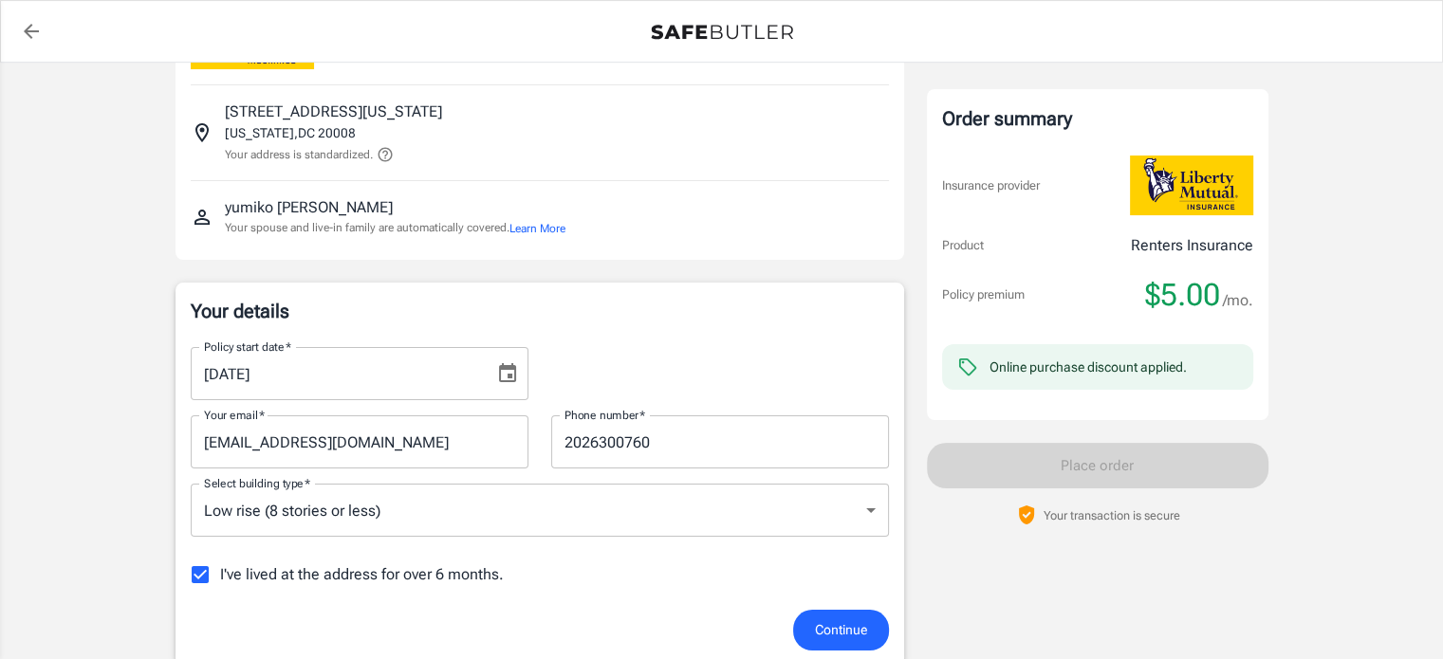
click at [316, 136] on p "WASHINGTON , DC 20008" at bounding box center [290, 132] width 131 height 19
drag, startPoint x: 318, startPoint y: 151, endPoint x: 356, endPoint y: 154, distance: 38.1
click at [335, 151] on p "Your address is standardized." at bounding box center [299, 154] width 148 height 17
click at [391, 161] on icon at bounding box center [385, 155] width 14 height 14
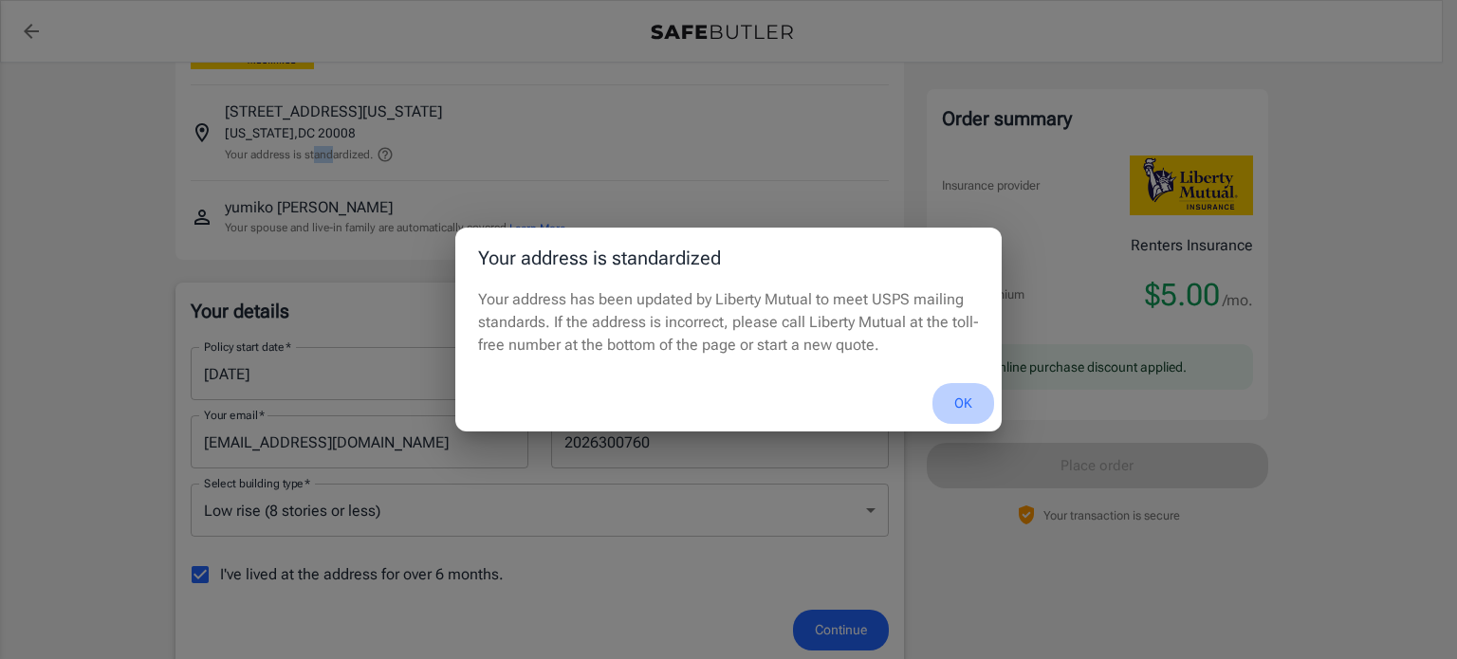
click at [964, 398] on button "OK" at bounding box center [964, 403] width 62 height 41
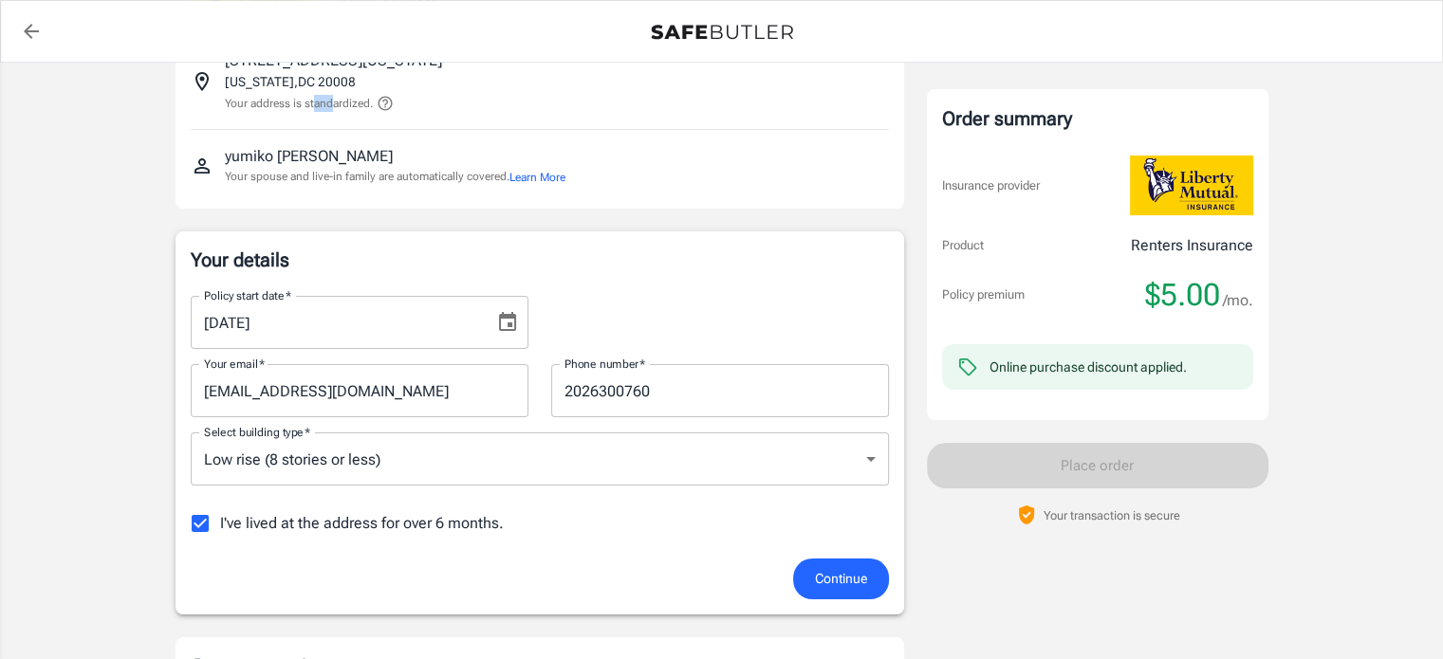
scroll to position [190, 0]
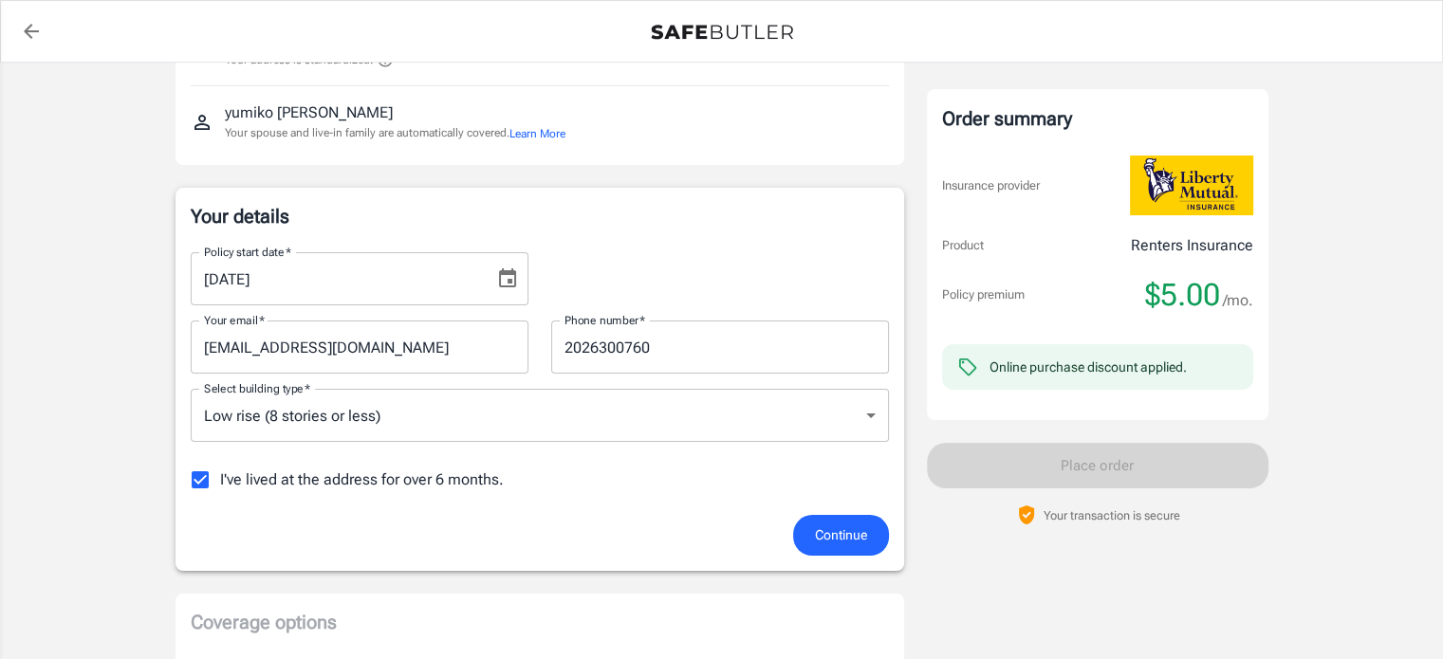
click at [269, 105] on p "yumiko stegner" at bounding box center [309, 113] width 168 height 23
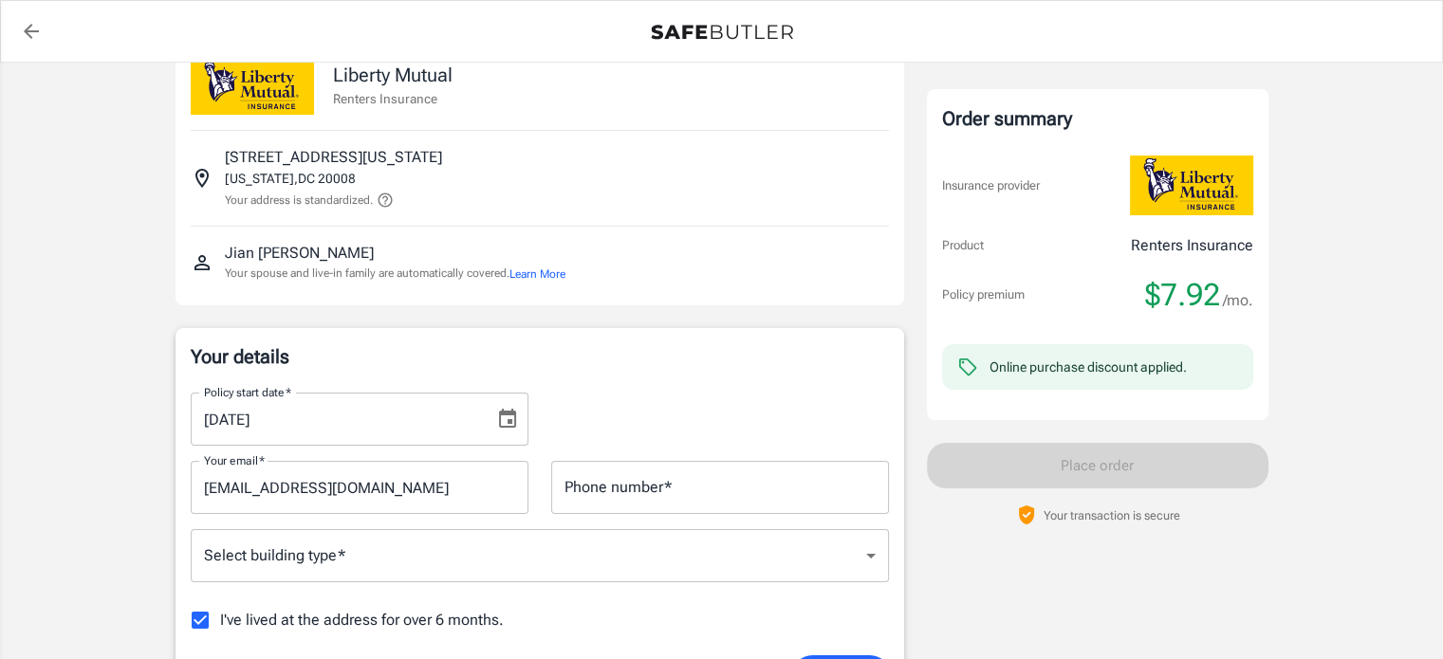
scroll to position [95, 0]
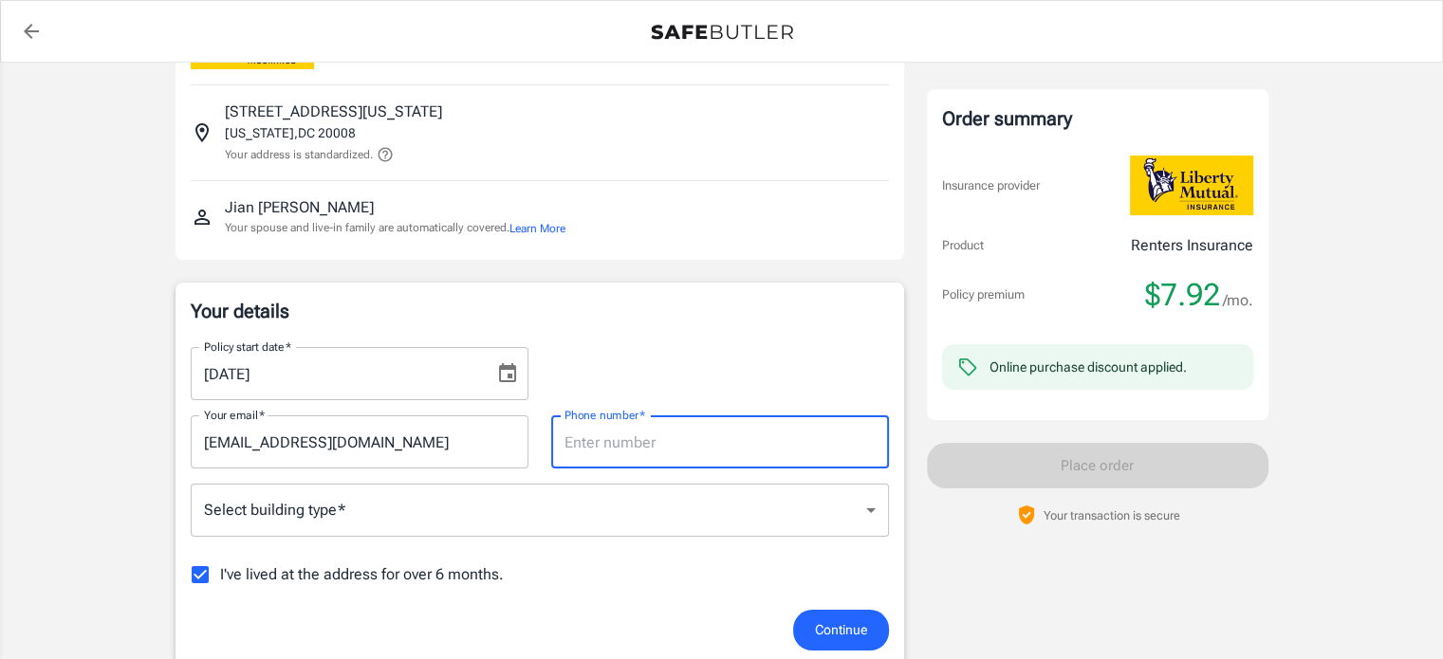
click at [572, 446] on input "Phone number   *" at bounding box center [720, 442] width 338 height 53
click at [677, 436] on input "Phone number   *" at bounding box center [720, 442] width 338 height 53
type input "2028130221"
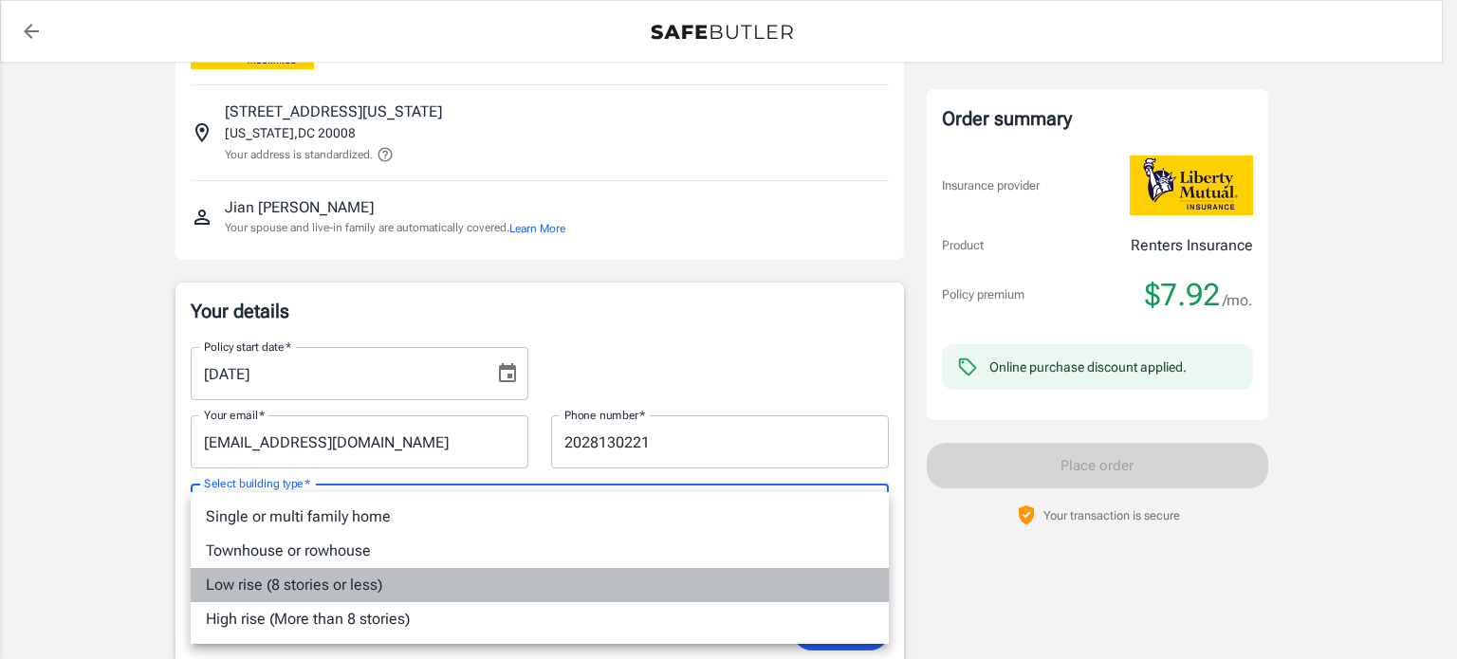
click at [377, 586] on li "Low rise (8 stories or less)" at bounding box center [540, 585] width 698 height 34
type input "lowrise"
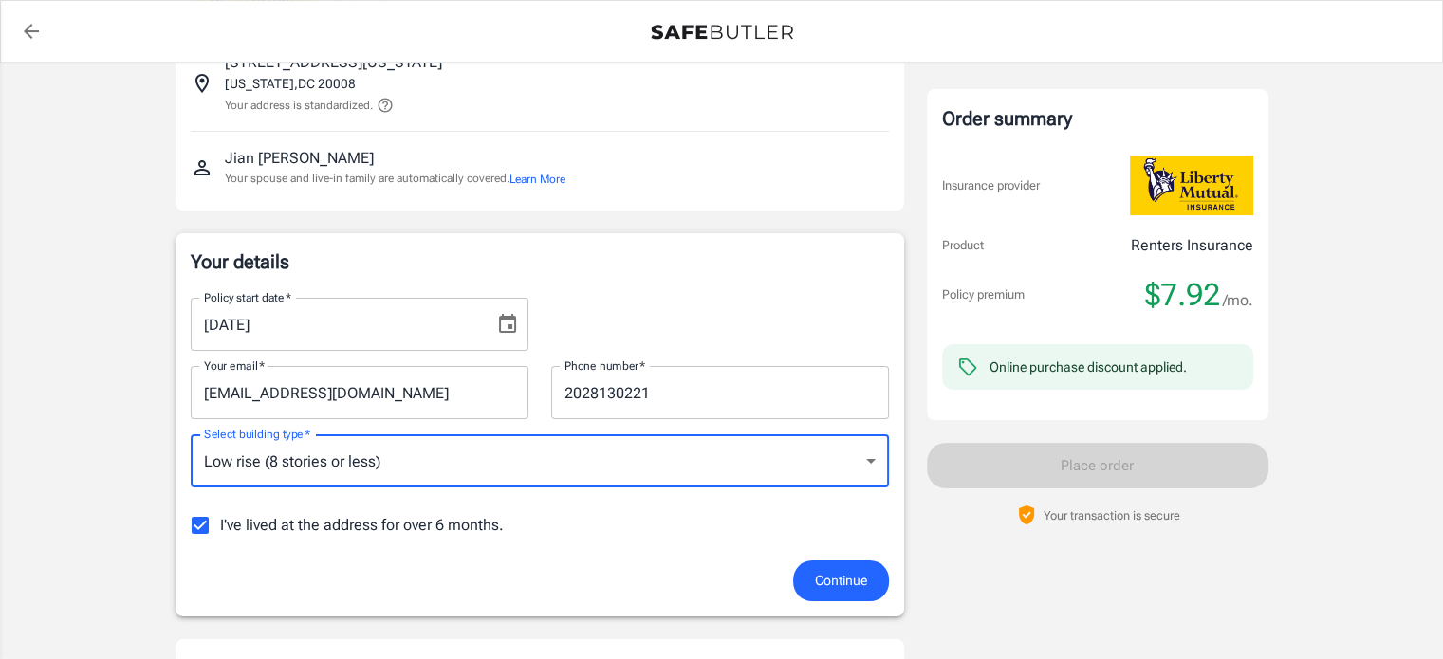
scroll to position [190, 0]
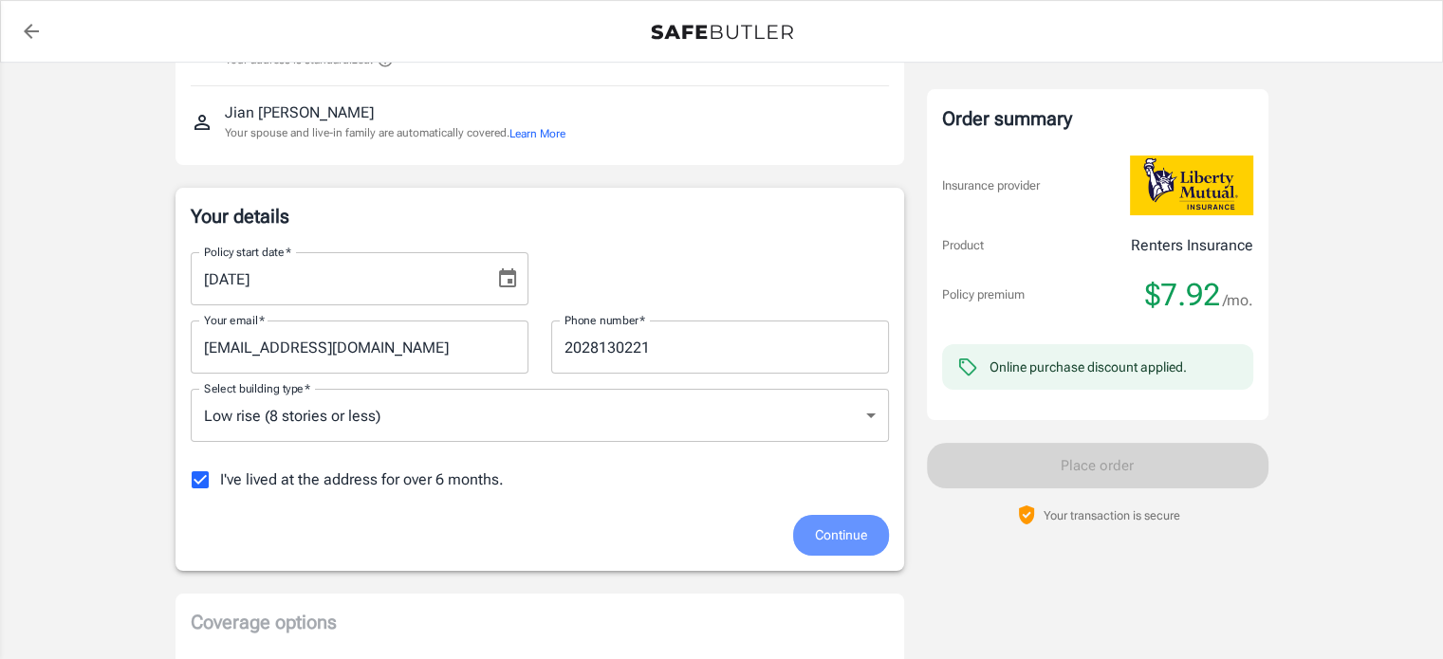
click at [854, 532] on span "Continue" at bounding box center [841, 536] width 52 height 24
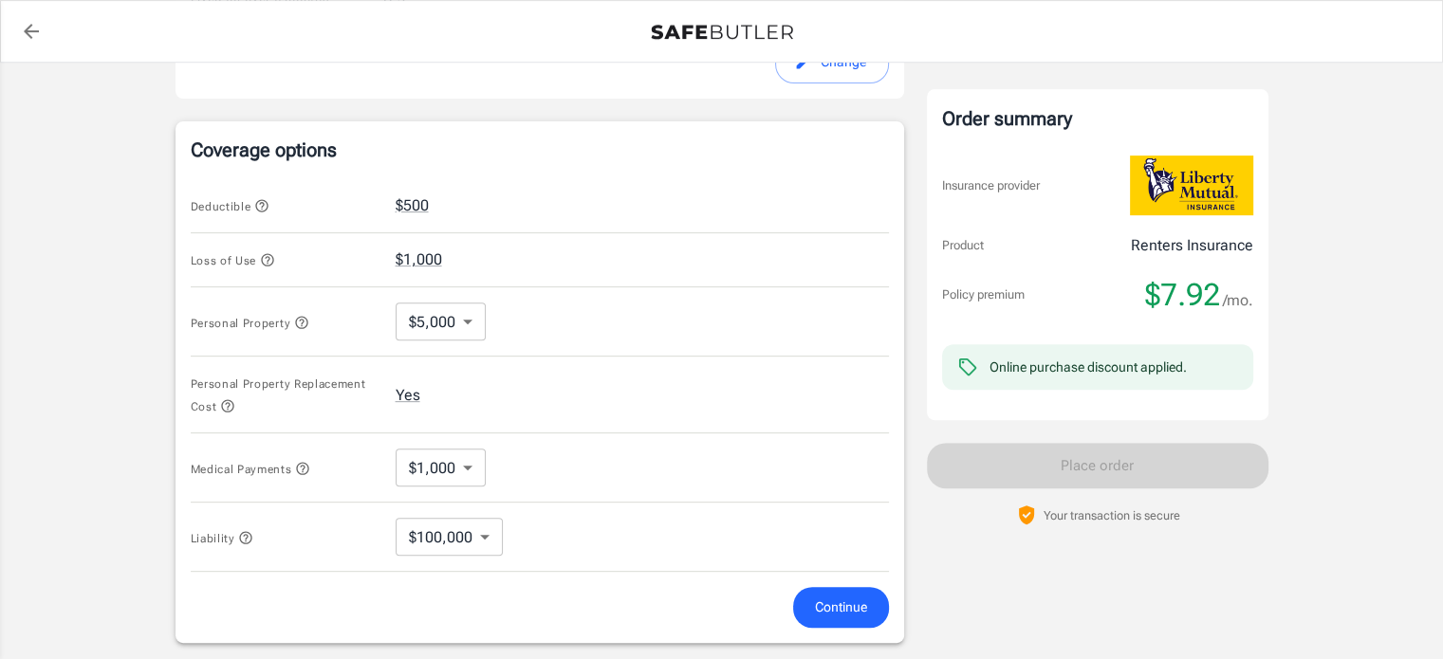
scroll to position [729, 0]
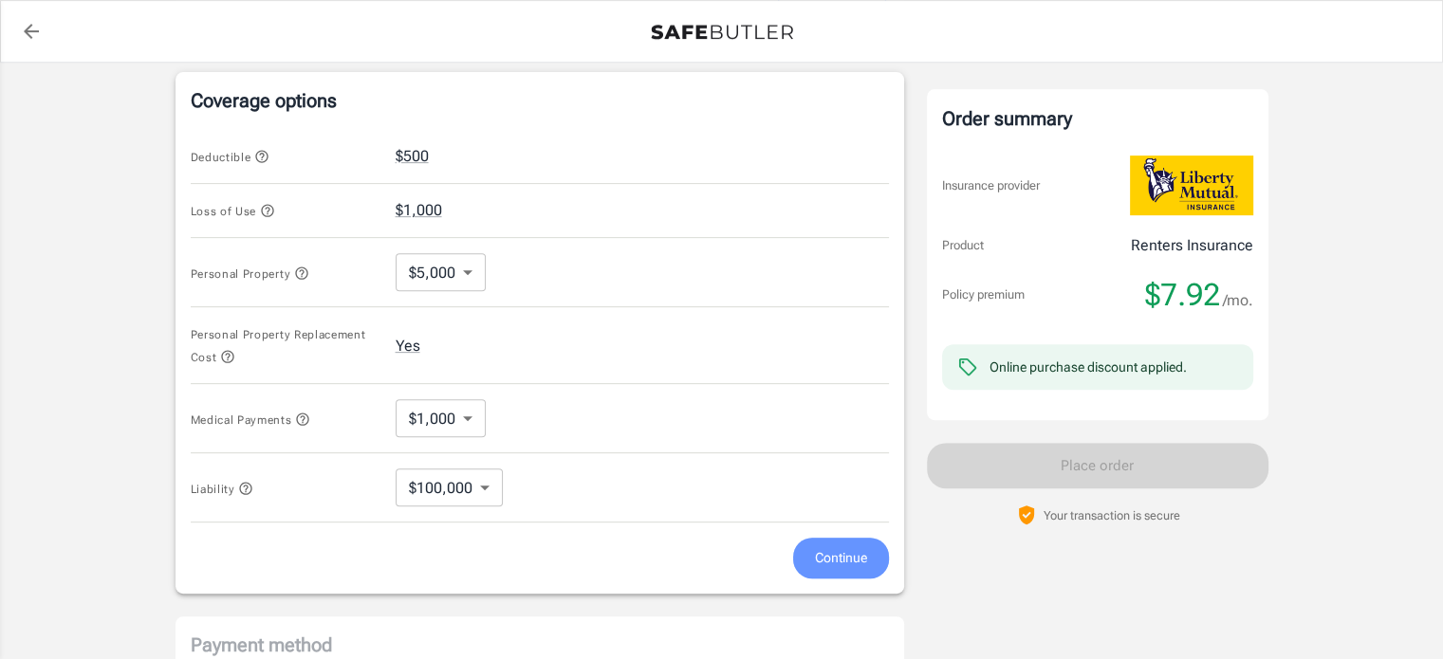
click at [843, 557] on span "Continue" at bounding box center [841, 559] width 52 height 24
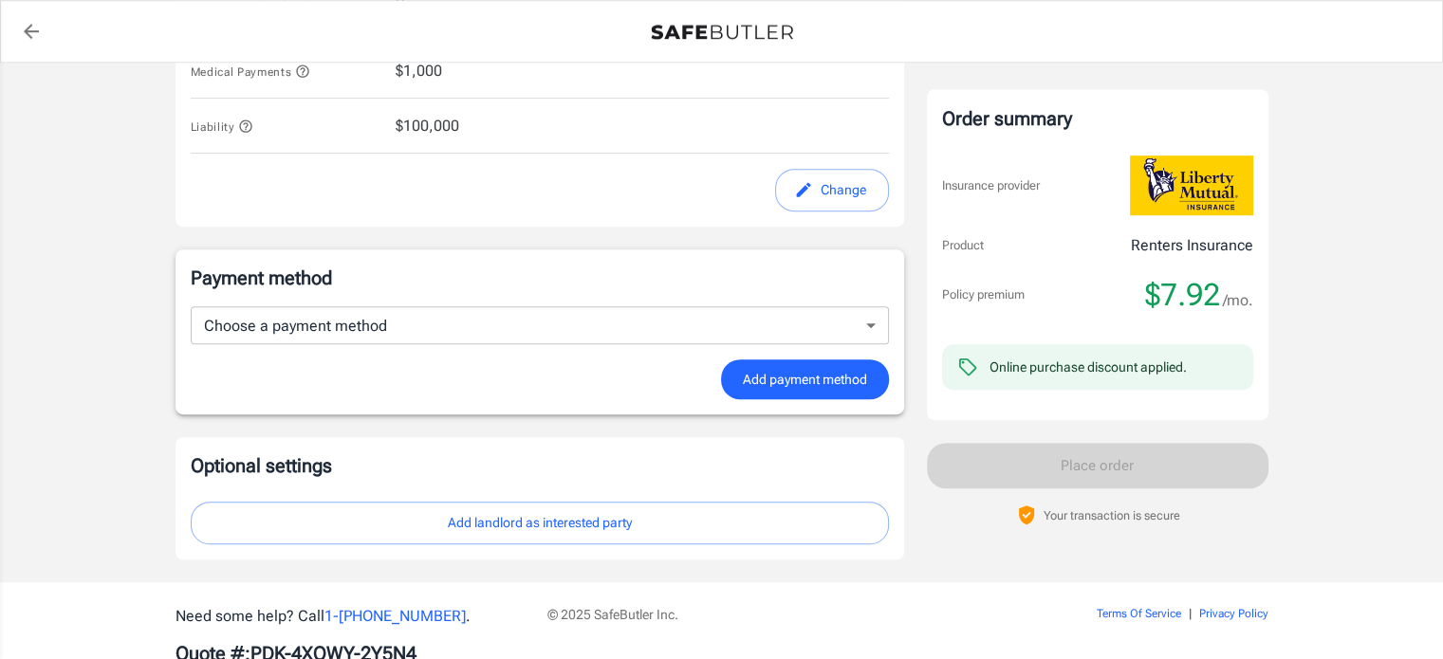
scroll to position [1056, 0]
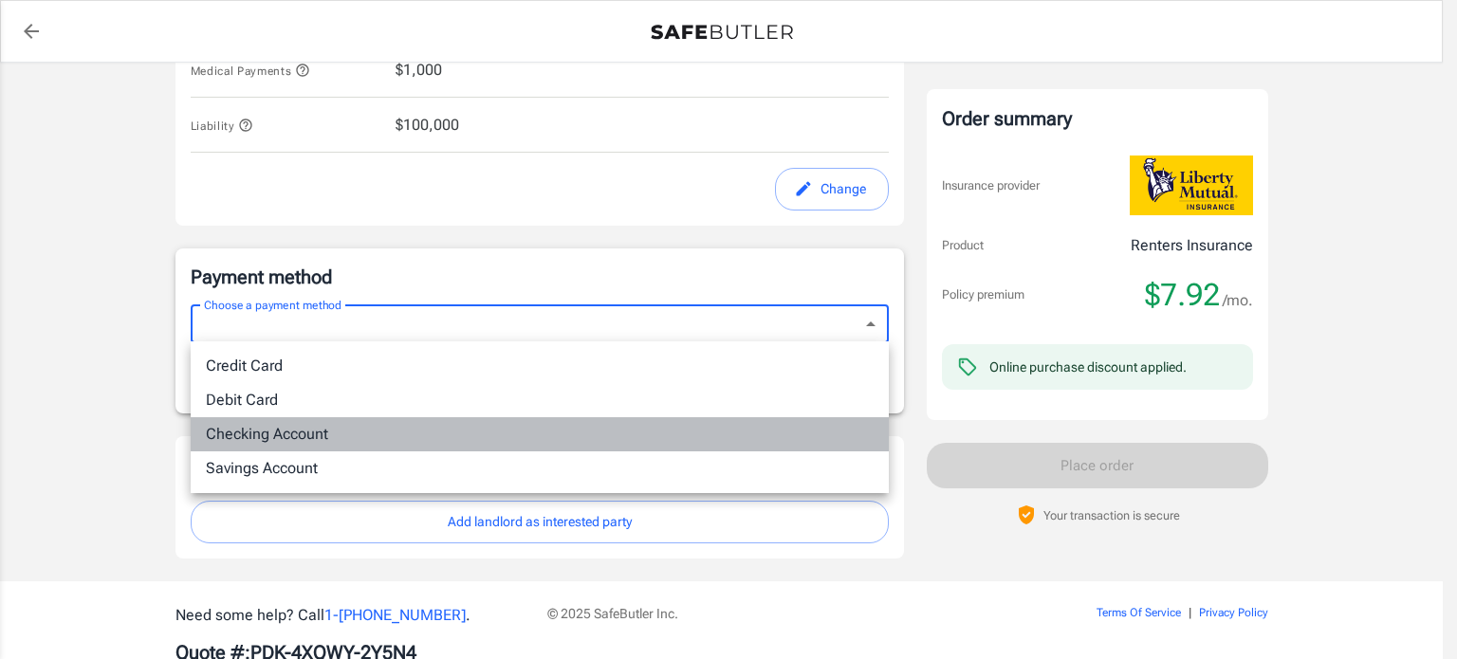
click at [275, 432] on li "Checking Account" at bounding box center [540, 434] width 698 height 34
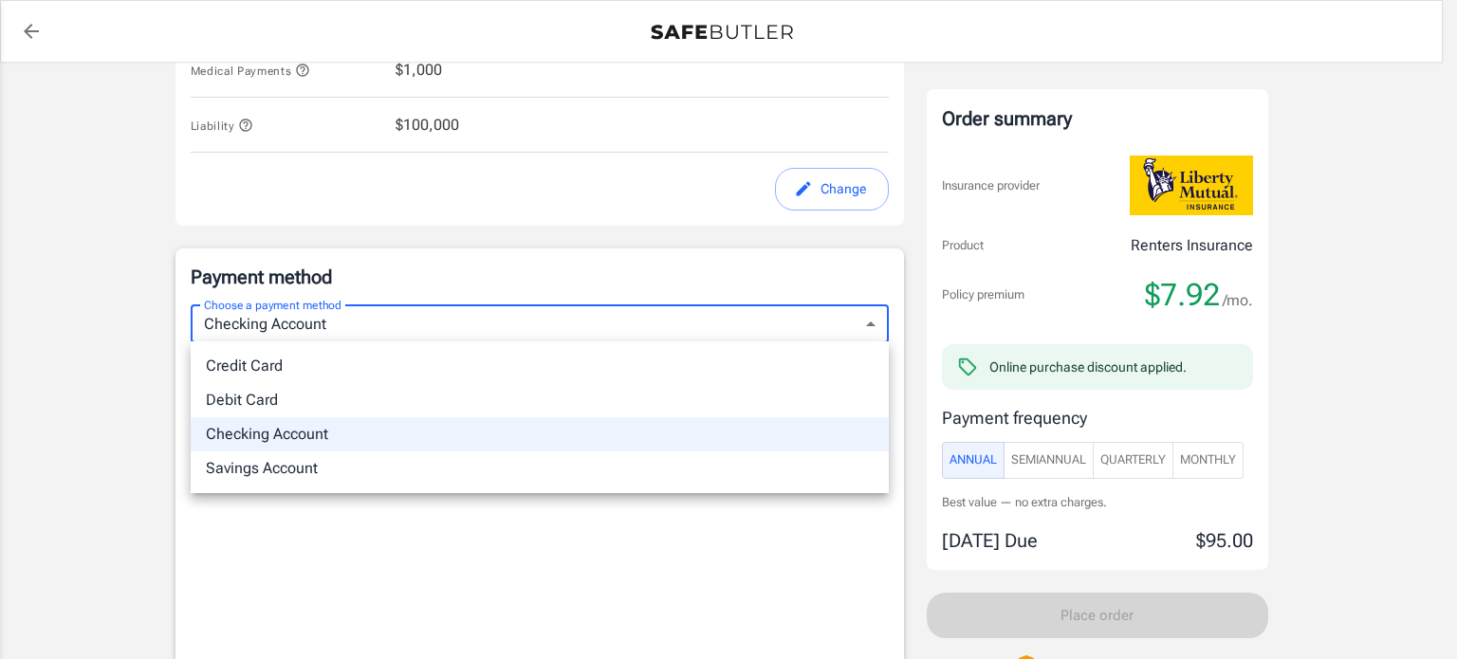
click at [330, 315] on body "Policy premium $ 7.92 /mo Liberty Mutual Renters Insurance [STREET_ADDRESS][US_…" at bounding box center [728, 102] width 1457 height 2316
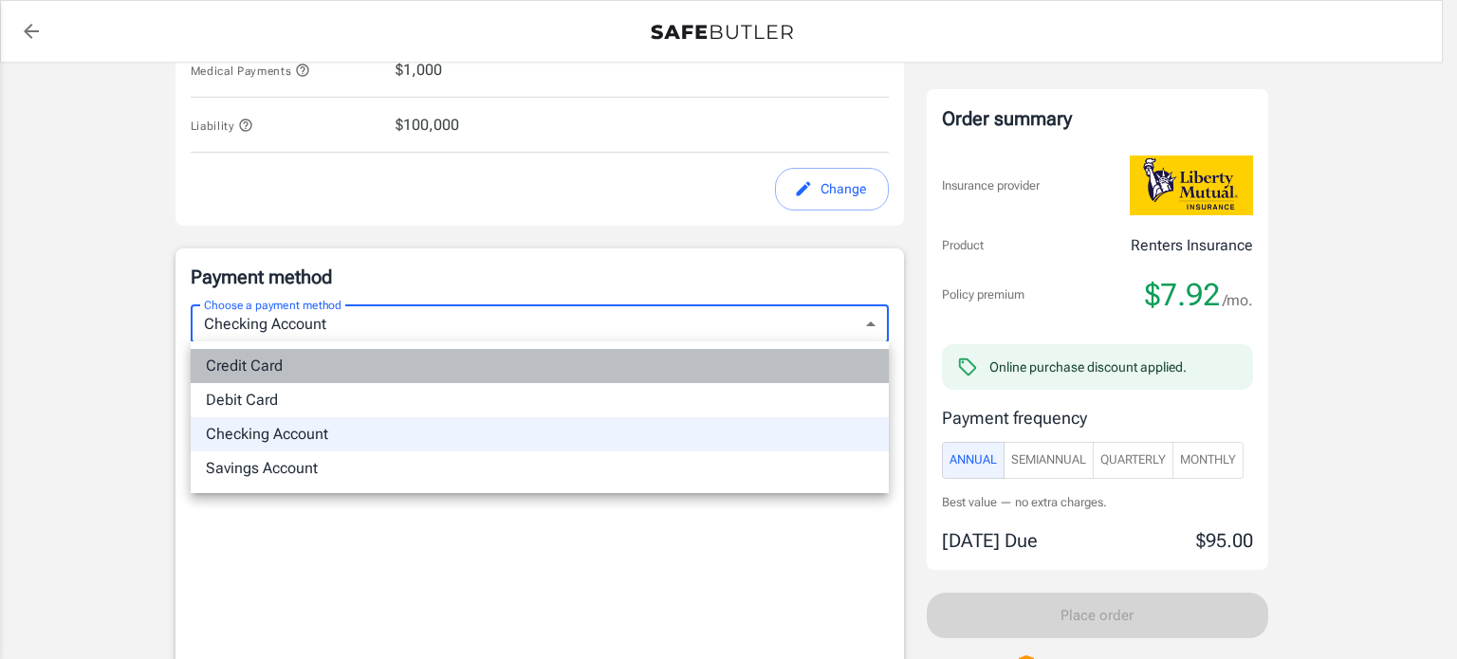
click at [282, 362] on li "Credit Card" at bounding box center [540, 366] width 698 height 34
type input "credit"
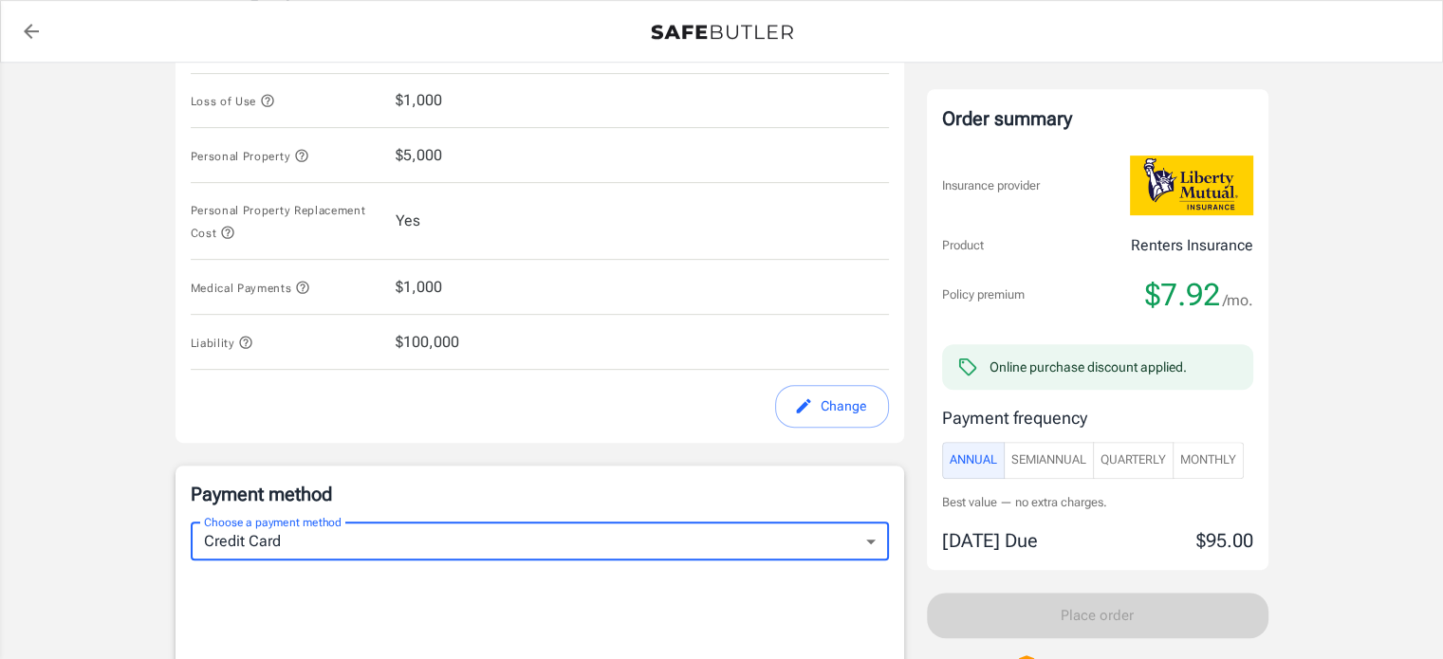
scroll to position [830, 0]
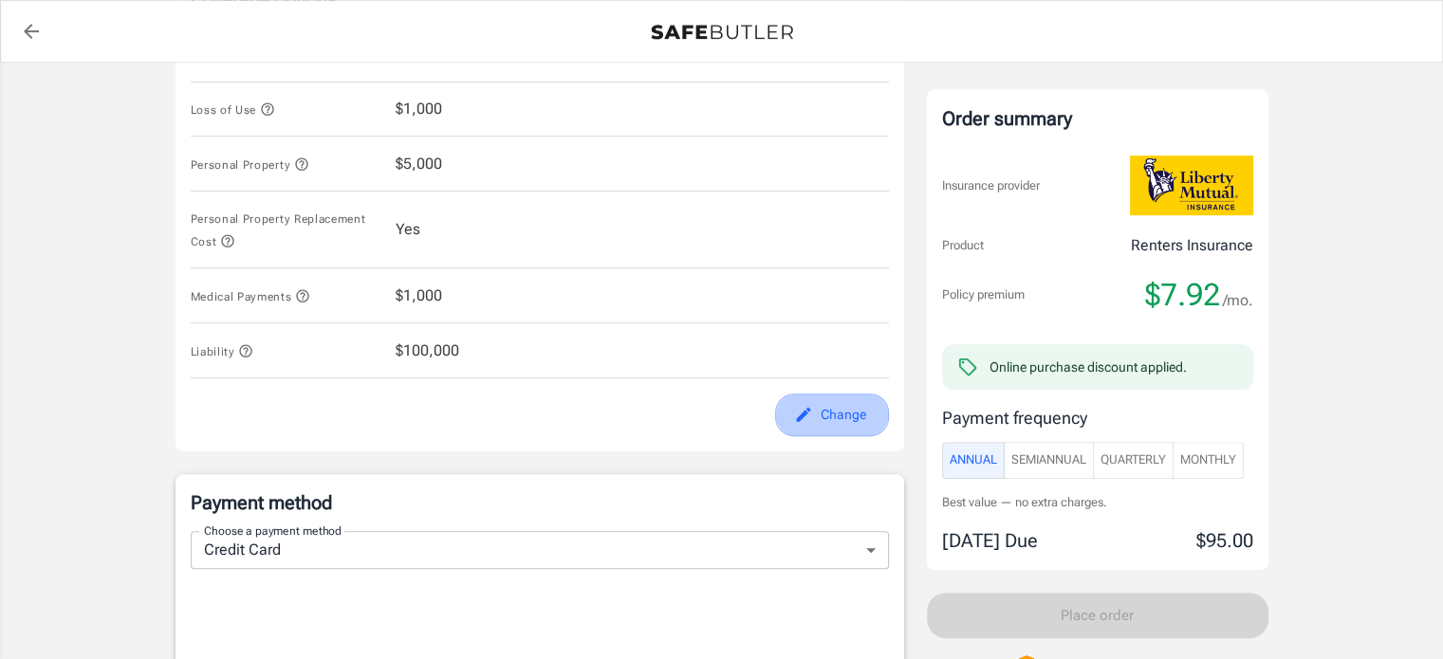
click at [865, 411] on button "Change" at bounding box center [832, 415] width 114 height 43
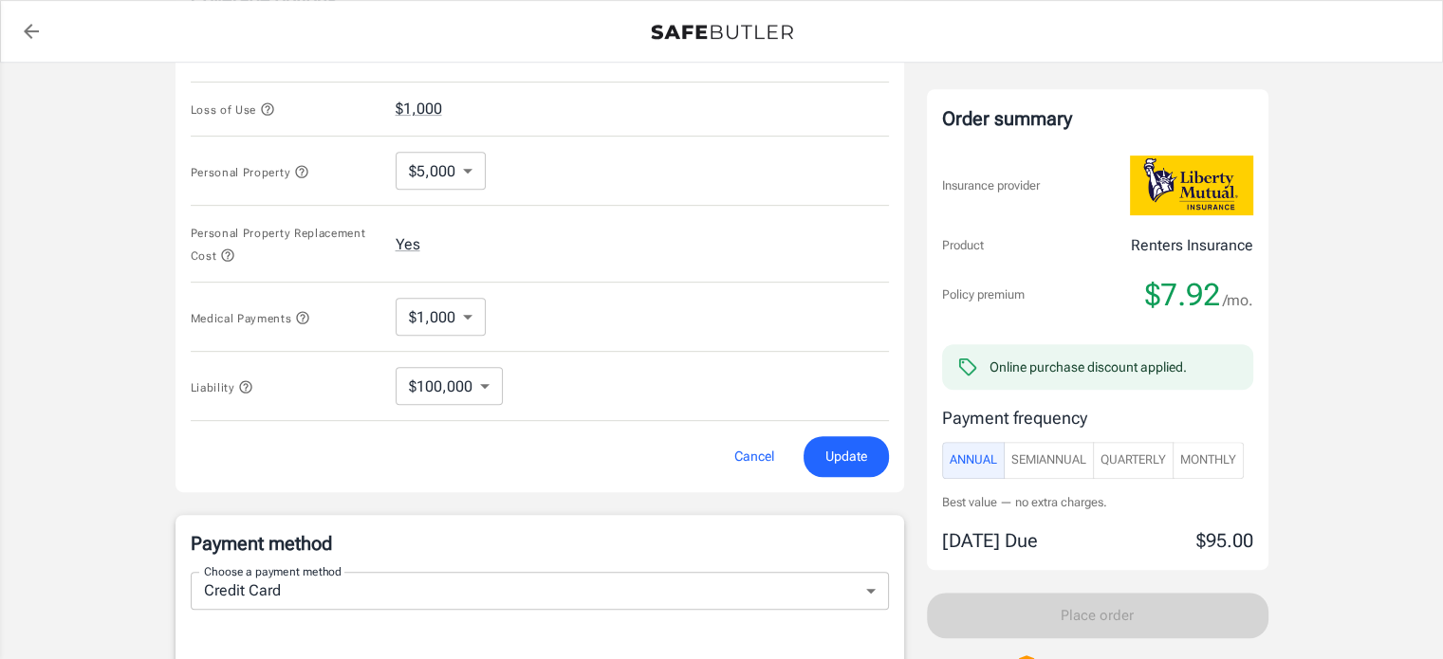
scroll to position [735, 0]
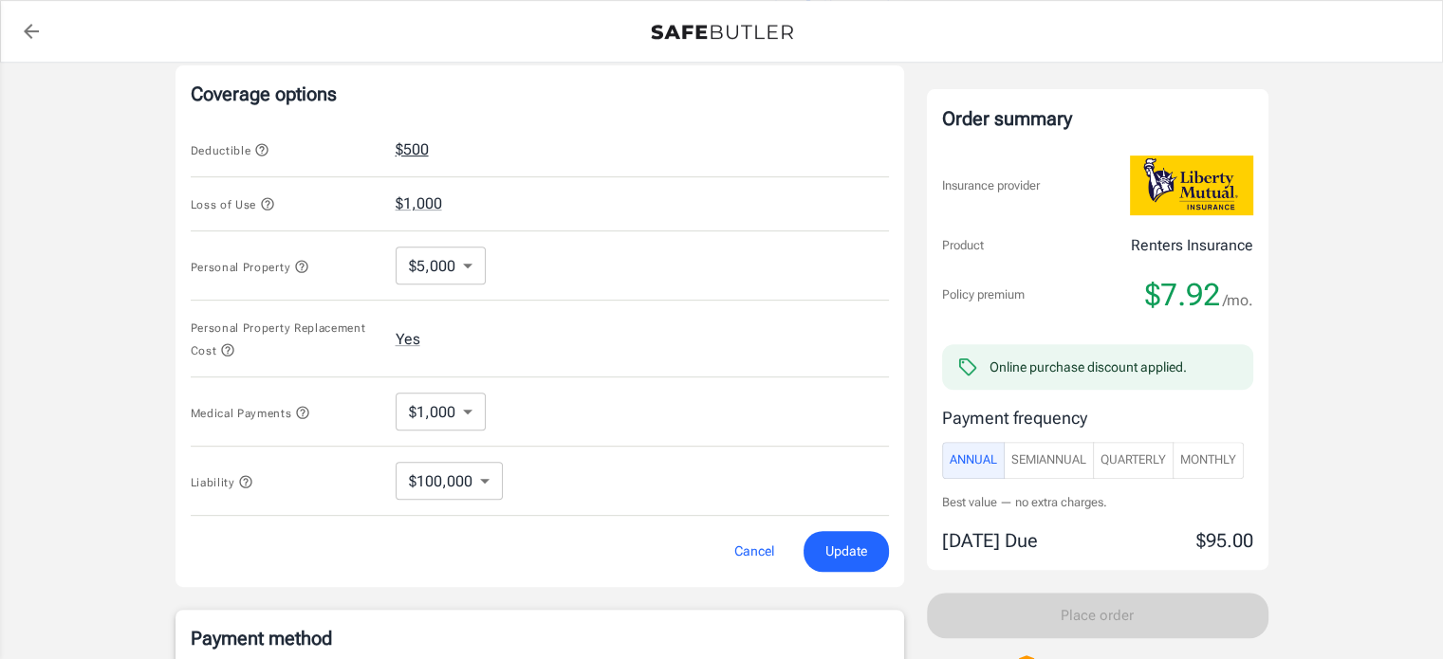
click at [421, 147] on button "$500" at bounding box center [412, 150] width 33 height 23
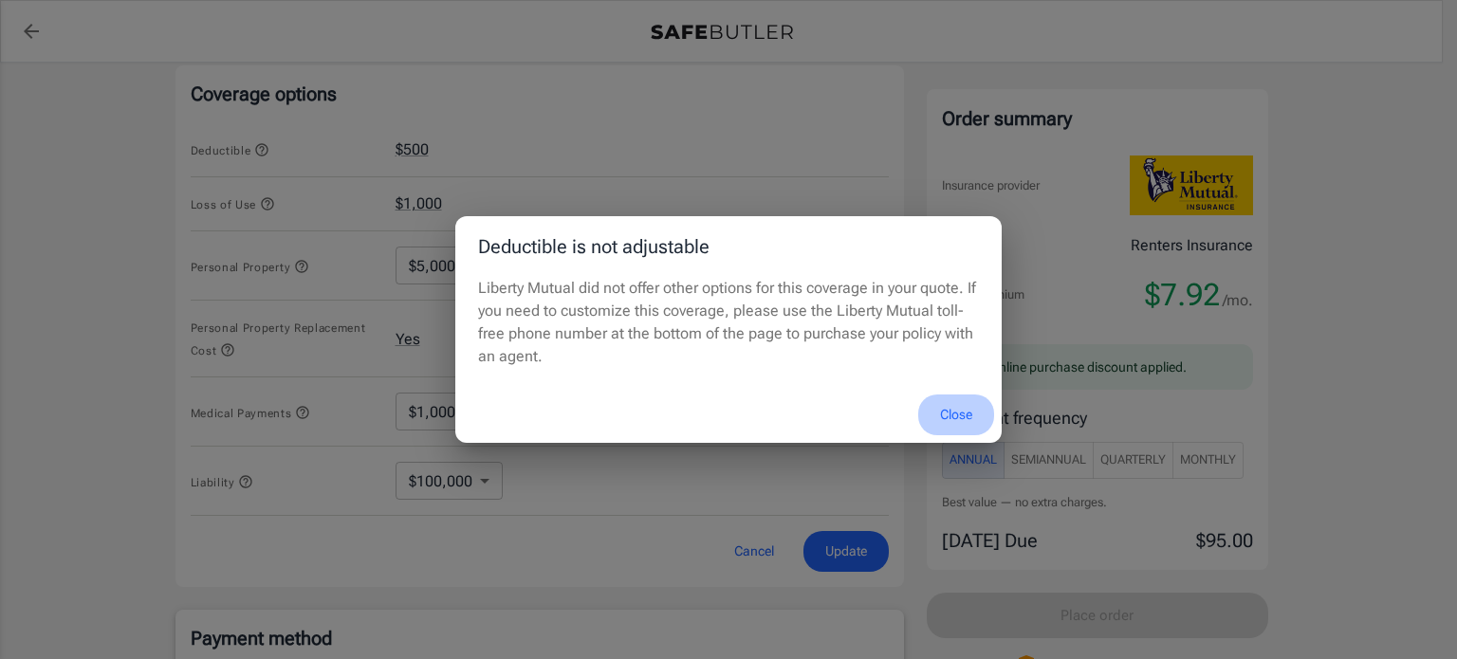
click at [956, 415] on button "Close" at bounding box center [956, 415] width 76 height 41
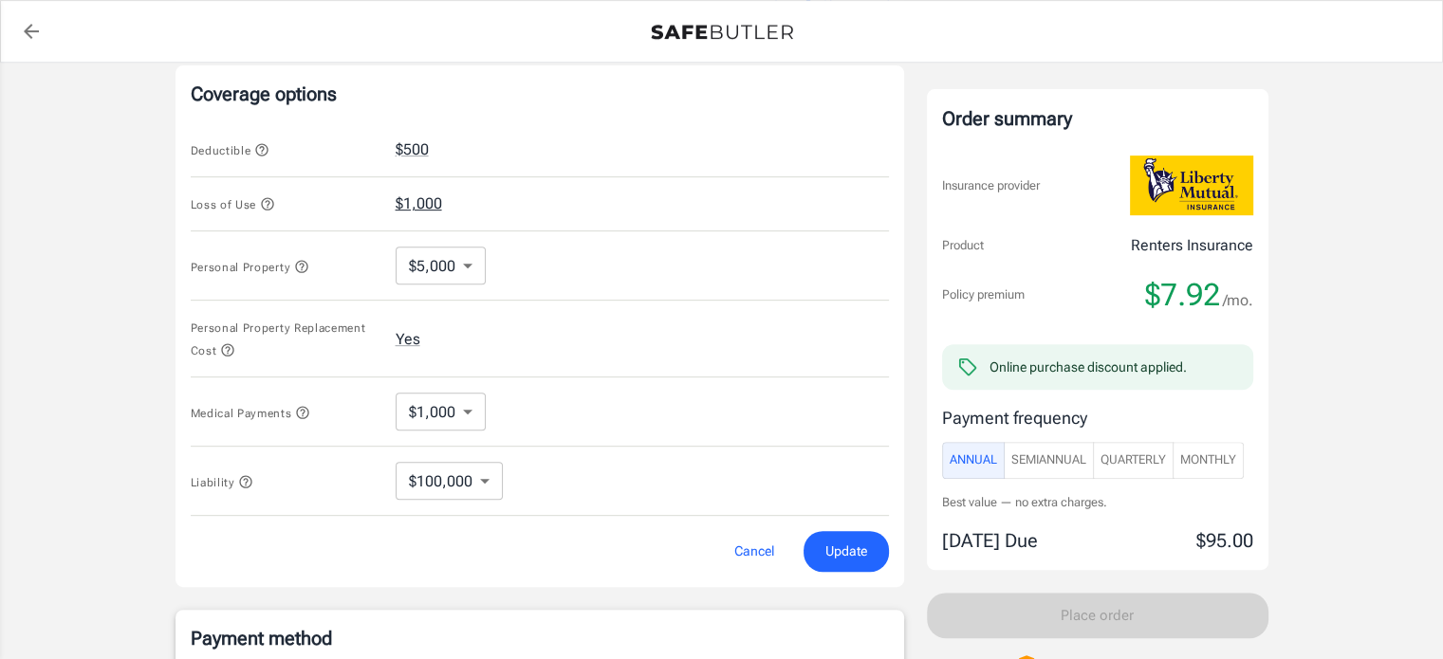
click at [426, 202] on button "$1,000" at bounding box center [419, 204] width 46 height 23
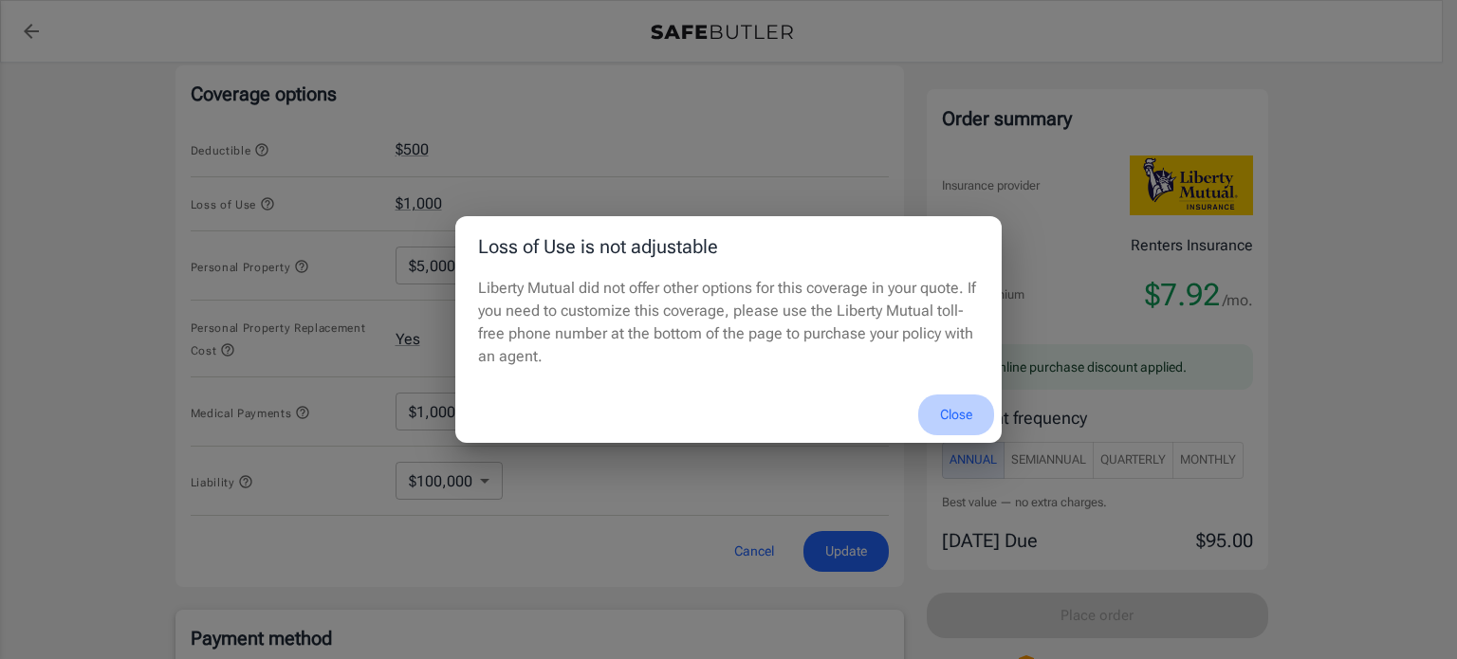
click at [945, 418] on button "Close" at bounding box center [956, 415] width 76 height 41
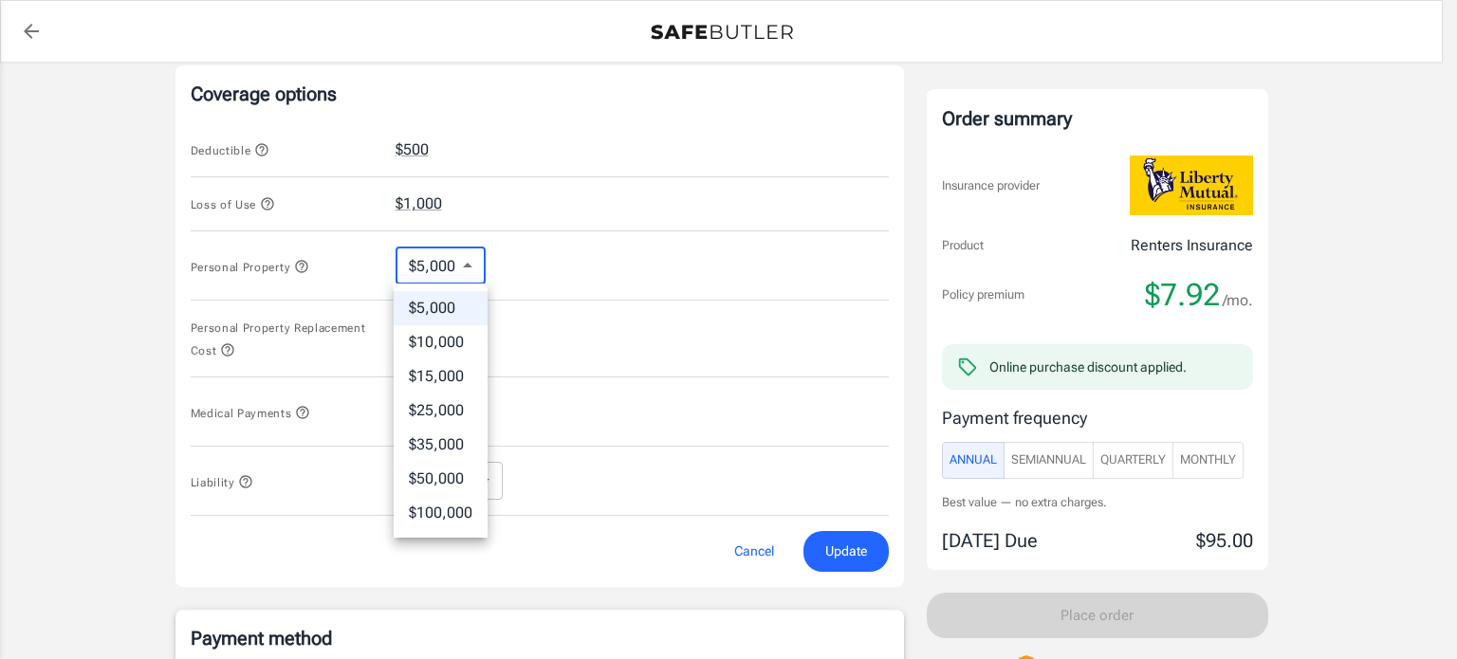
click at [465, 265] on body "Policy premium $ 7.92 /mo Liberty Mutual Renters Insurance [STREET_ADDRESS][US_…" at bounding box center [728, 411] width 1457 height 2292
click at [440, 339] on li "$10,000" at bounding box center [441, 342] width 94 height 34
type input "10000"
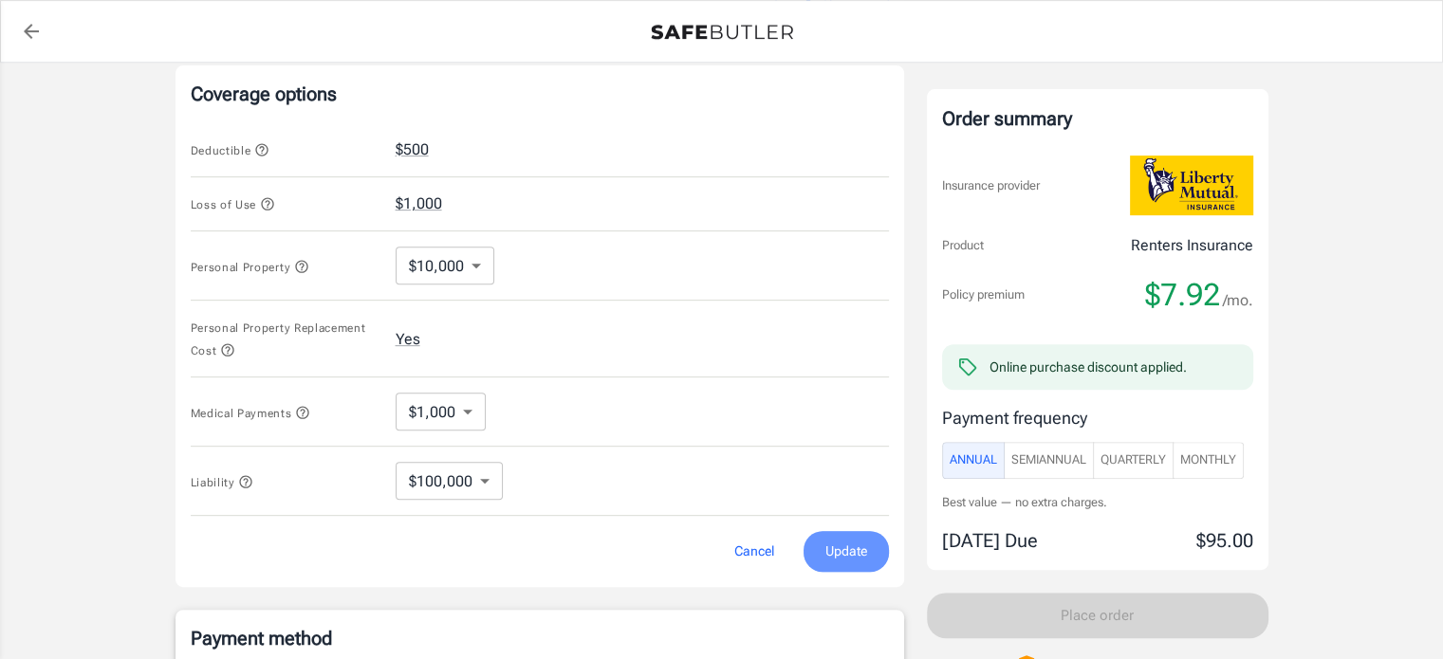
click at [862, 554] on span "Update" at bounding box center [846, 552] width 42 height 24
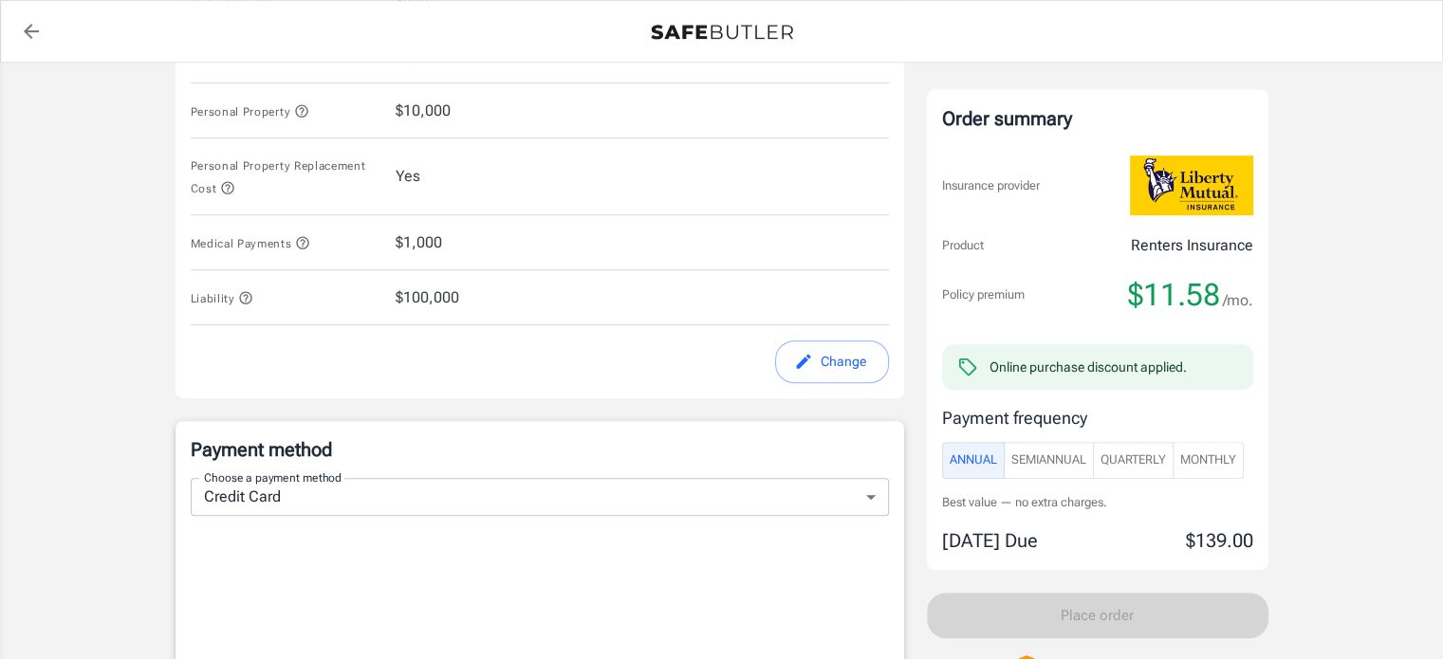
scroll to position [925, 0]
